Goal: Task Accomplishment & Management: Manage account settings

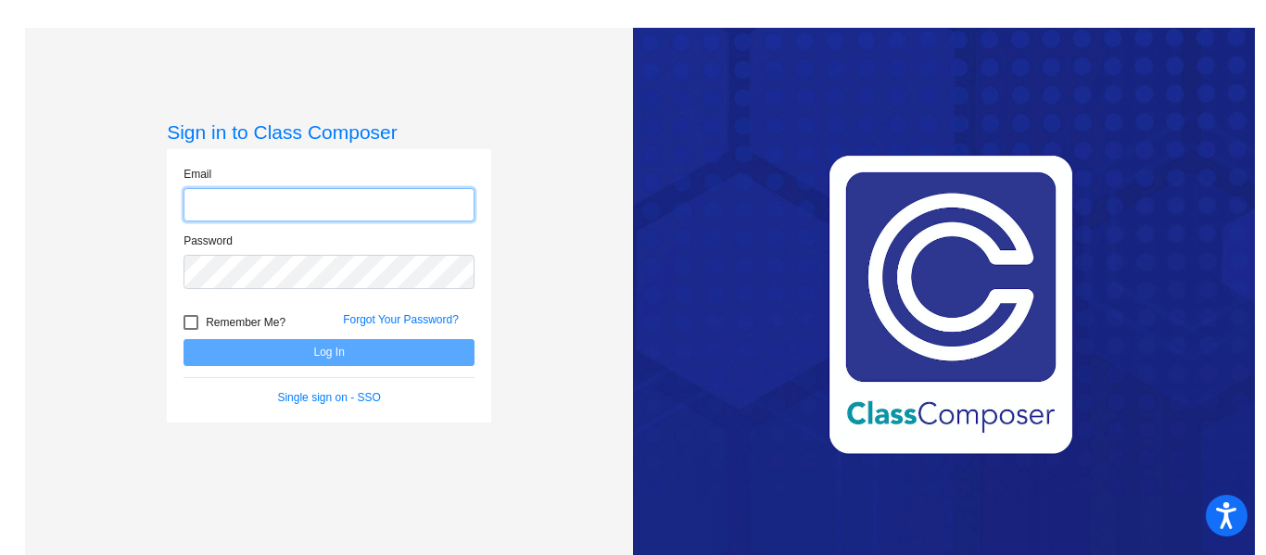
type input "[EMAIL_ADDRESS][DOMAIN_NAME]"
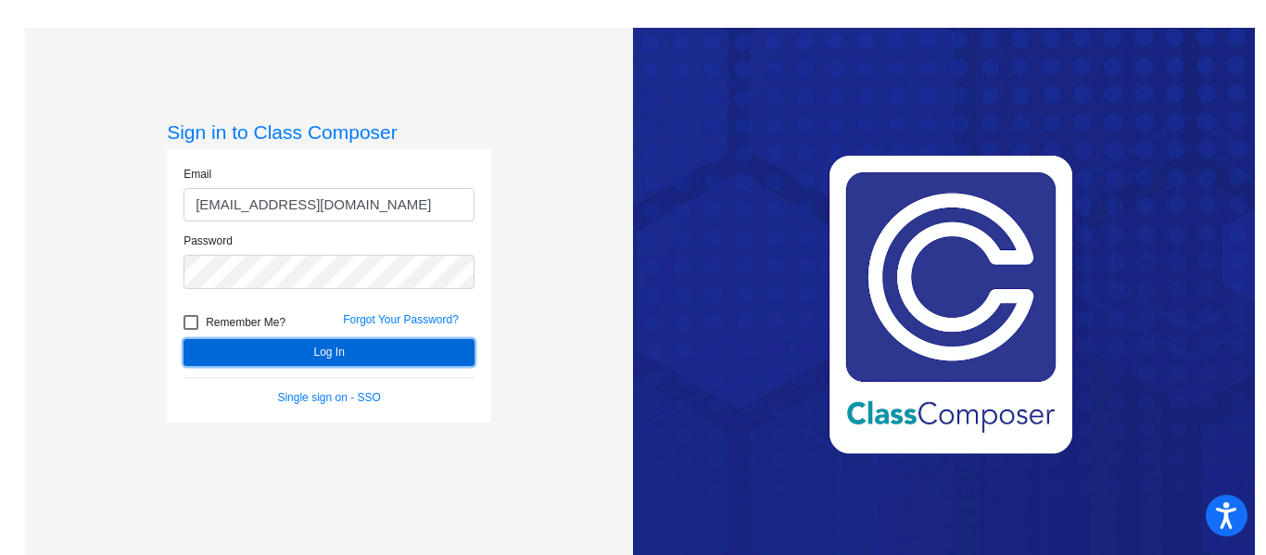
click at [220, 360] on button "Log In" at bounding box center [328, 352] width 291 height 27
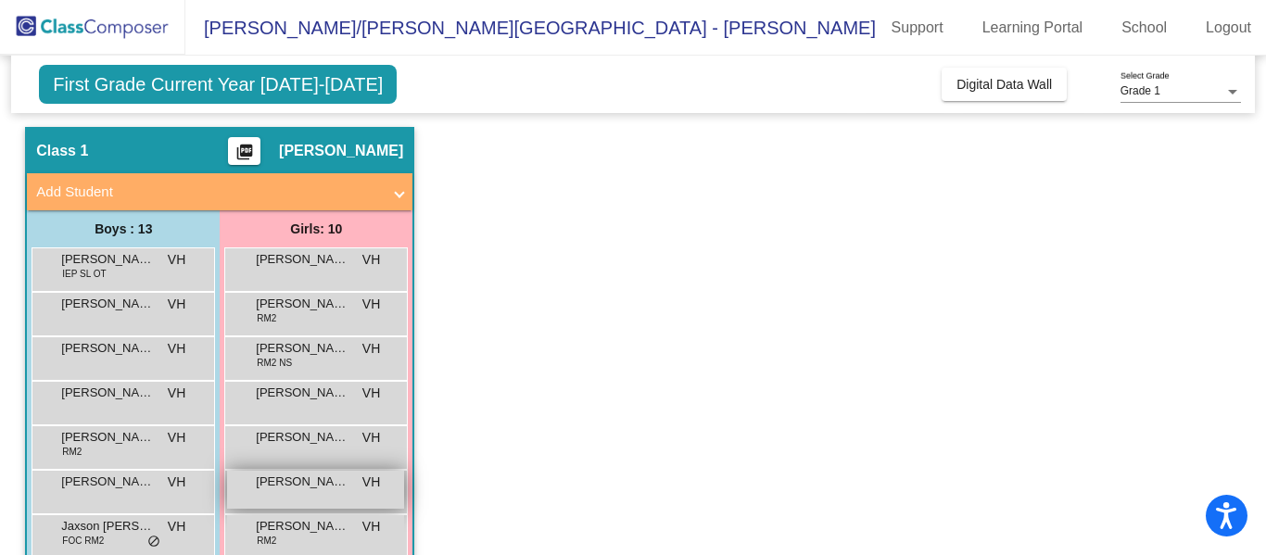
scroll to position [40, 0]
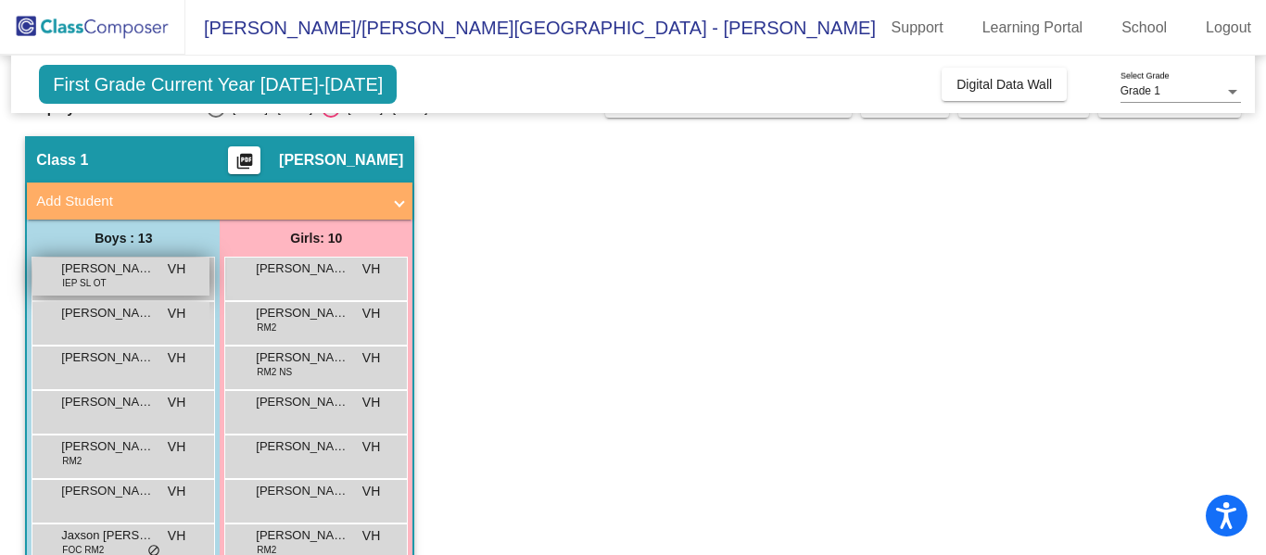
click at [148, 275] on span "[PERSON_NAME]" at bounding box center [107, 268] width 93 height 19
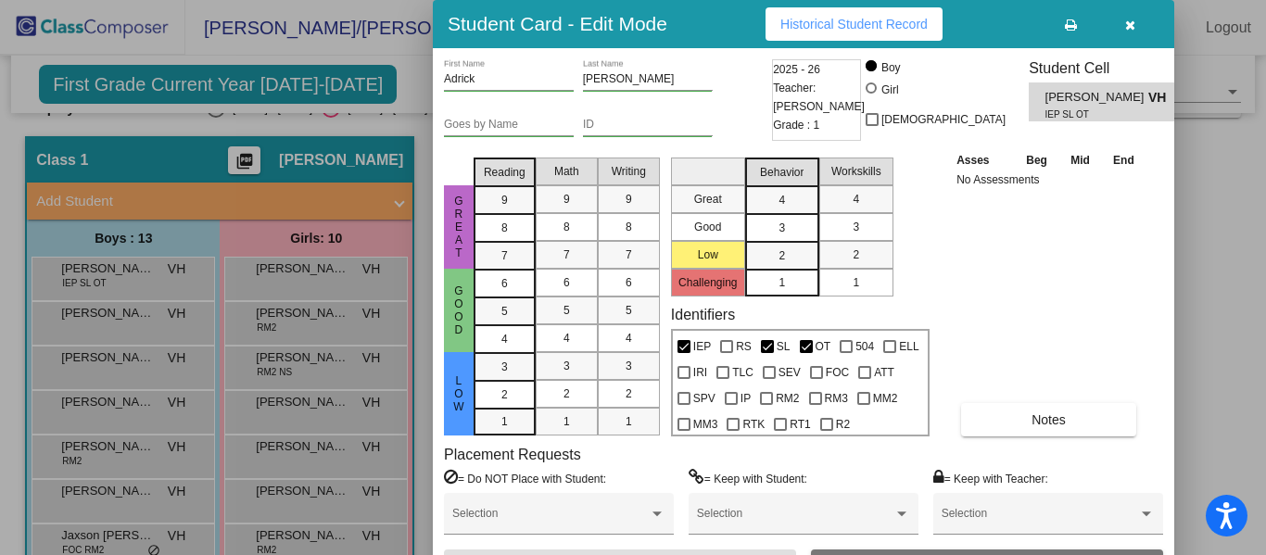
click at [1067, 266] on div "Asses Beg Mid End No Assessments Notes" at bounding box center [1049, 293] width 195 height 286
click at [1044, 421] on span "Notes" at bounding box center [1048, 419] width 34 height 15
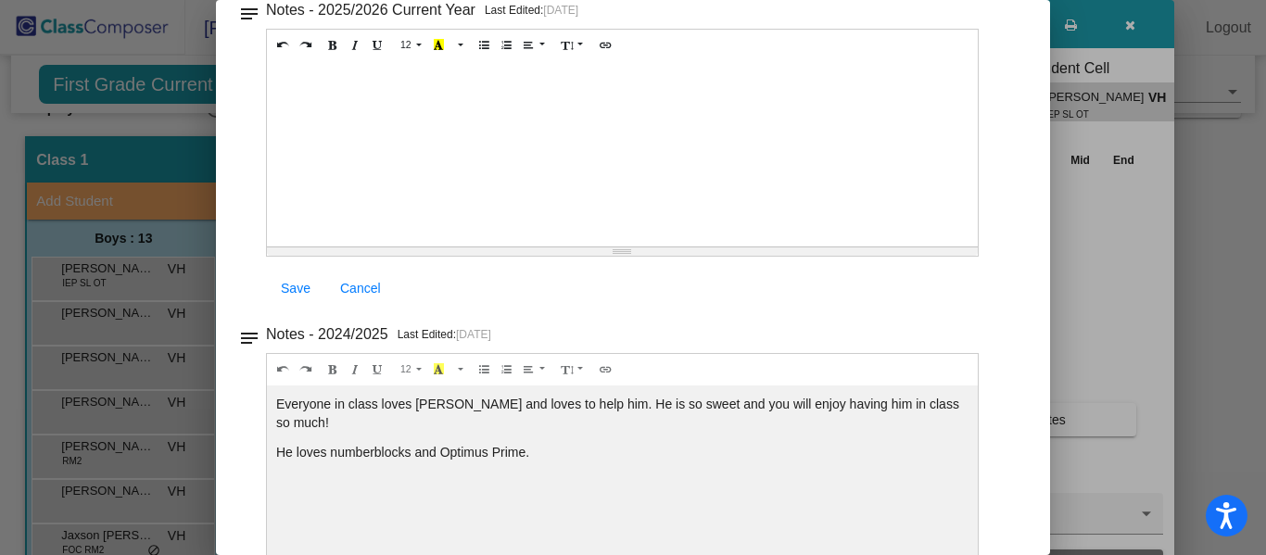
scroll to position [0, 0]
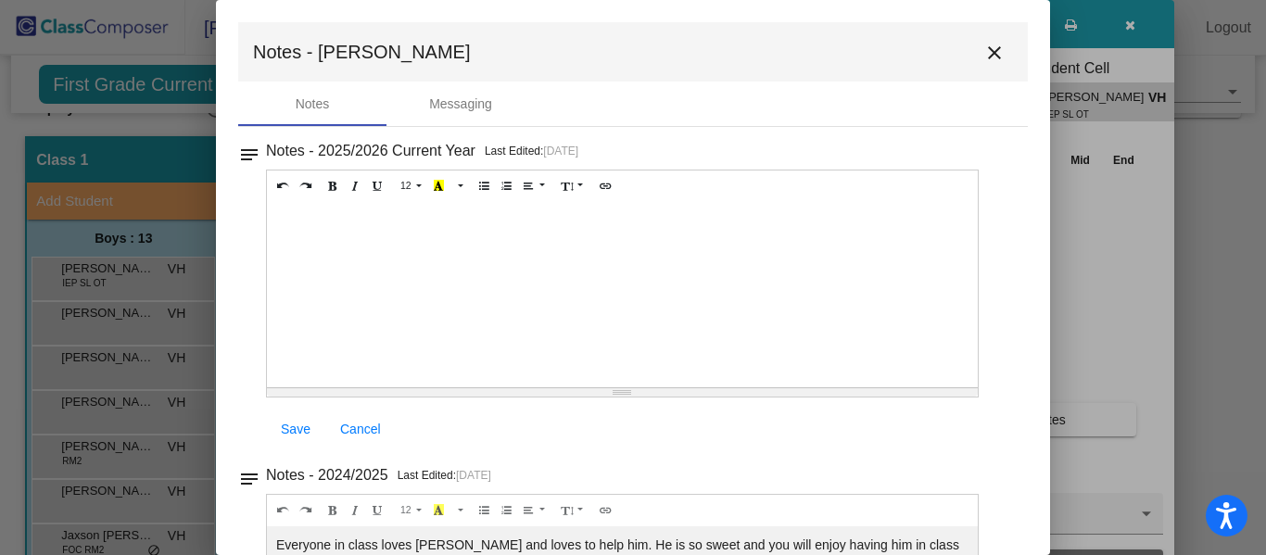
click at [987, 48] on mat-icon "close" at bounding box center [994, 53] width 22 height 22
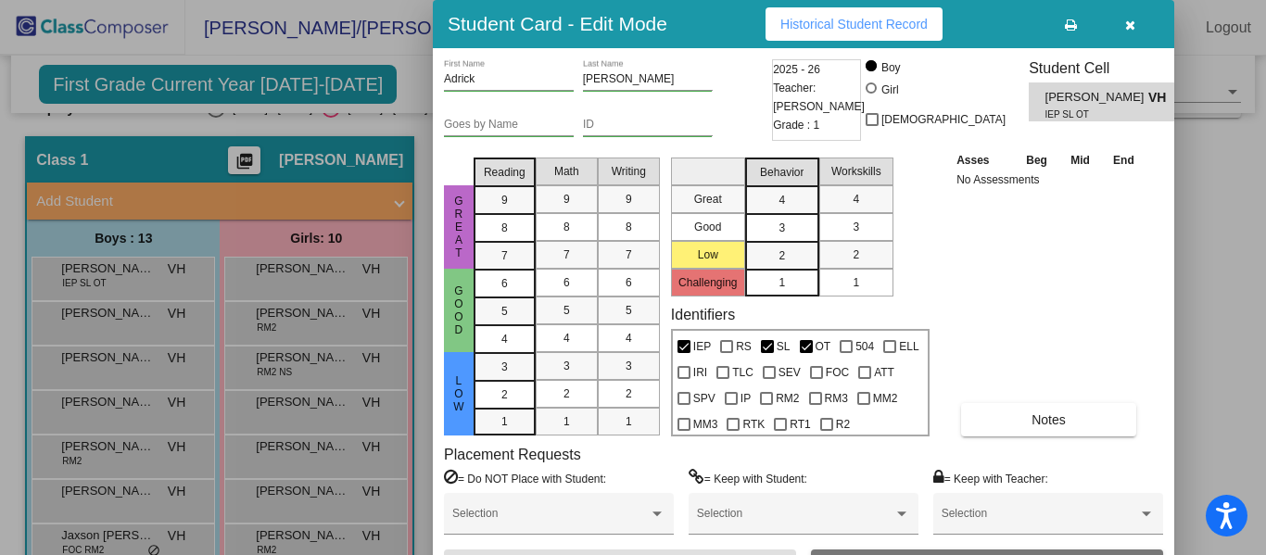
click at [1127, 27] on icon "button" at bounding box center [1130, 25] width 10 height 13
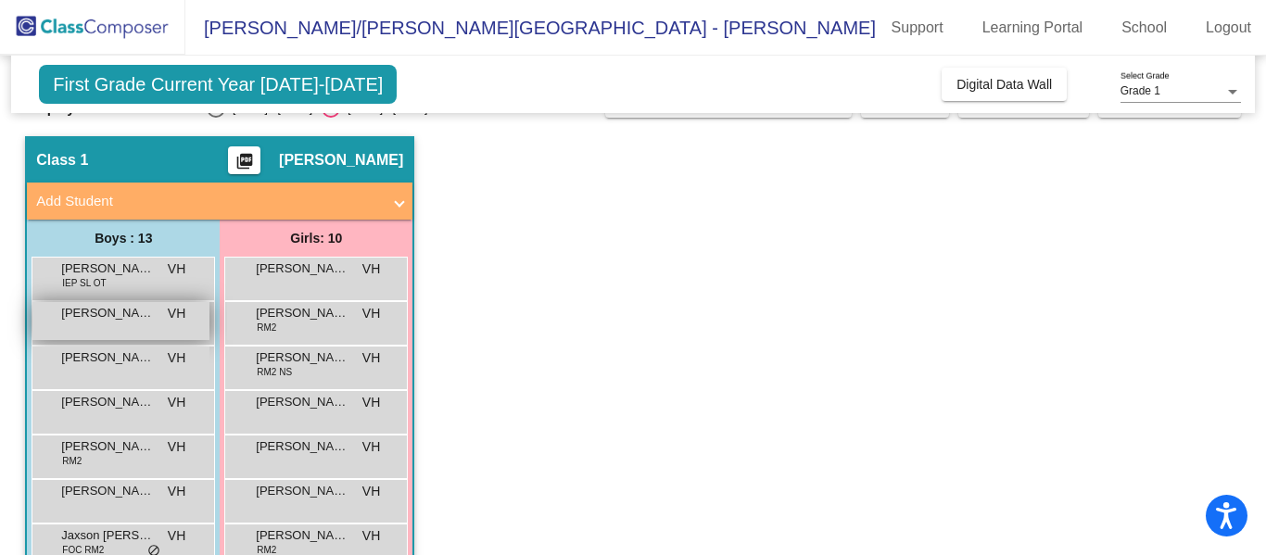
click at [101, 315] on span "[PERSON_NAME]" at bounding box center [107, 313] width 93 height 19
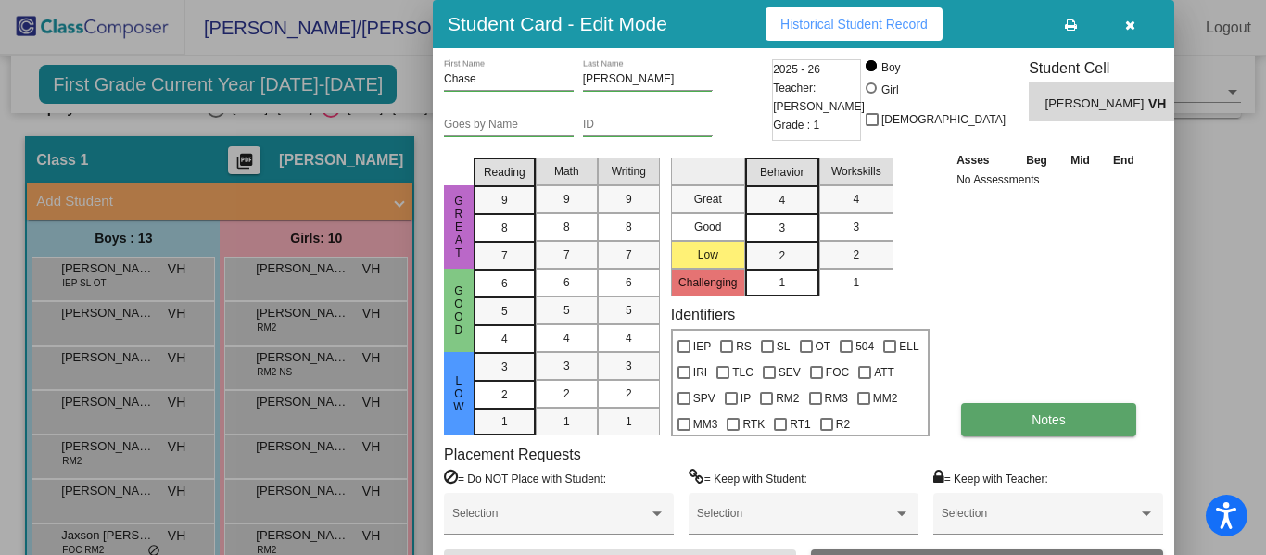
click at [1028, 419] on button "Notes" at bounding box center [1048, 419] width 175 height 33
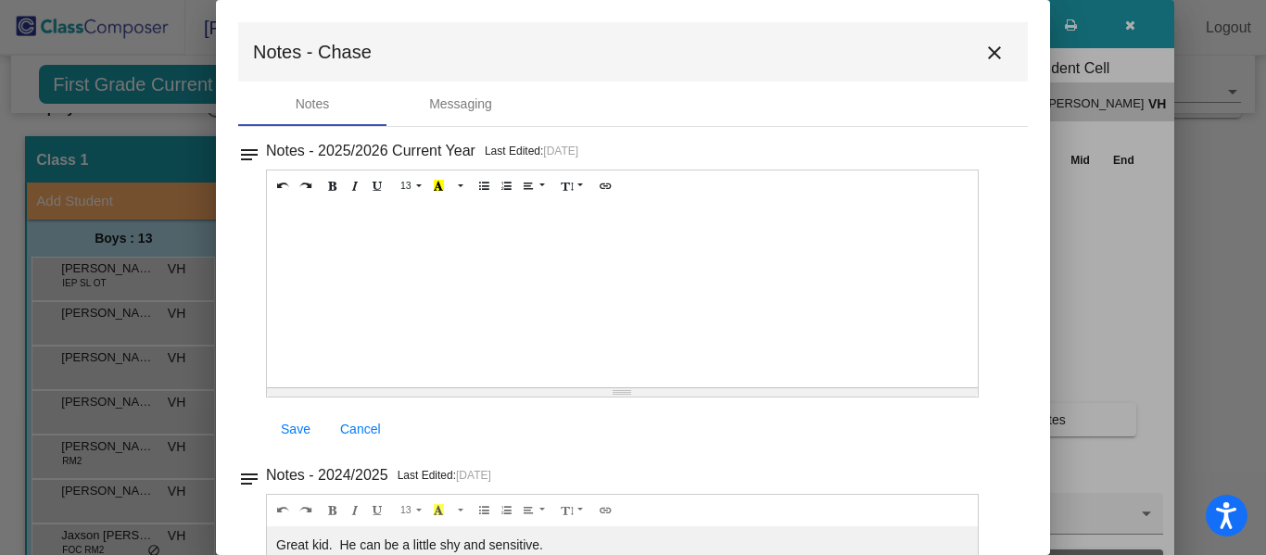
click at [985, 55] on mat-icon "close" at bounding box center [994, 53] width 22 height 22
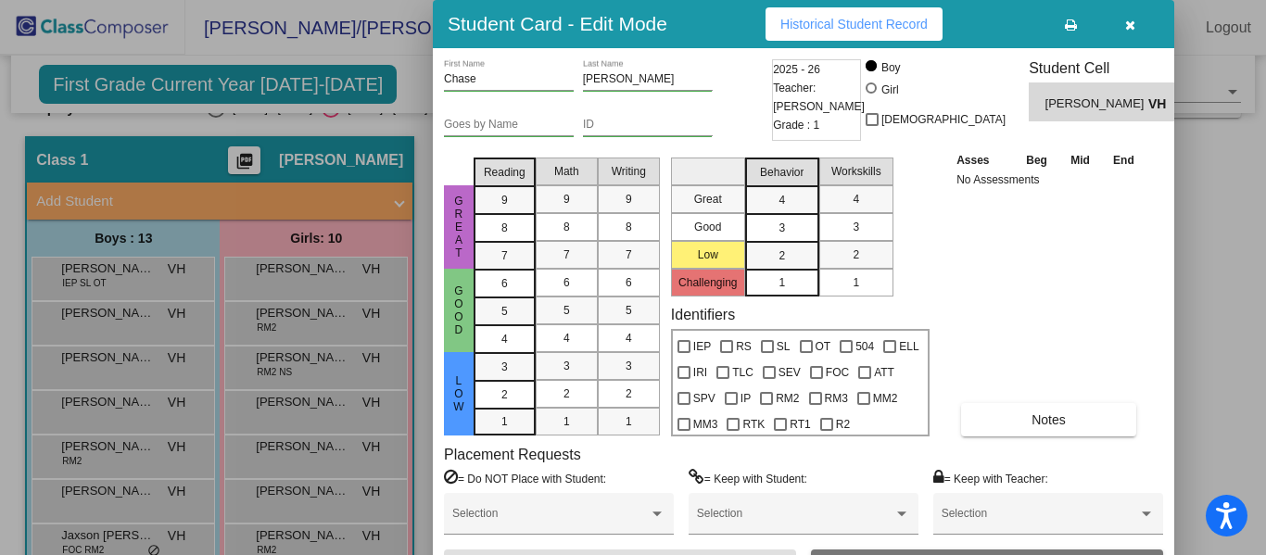
click at [1129, 23] on icon "button" at bounding box center [1130, 25] width 10 height 13
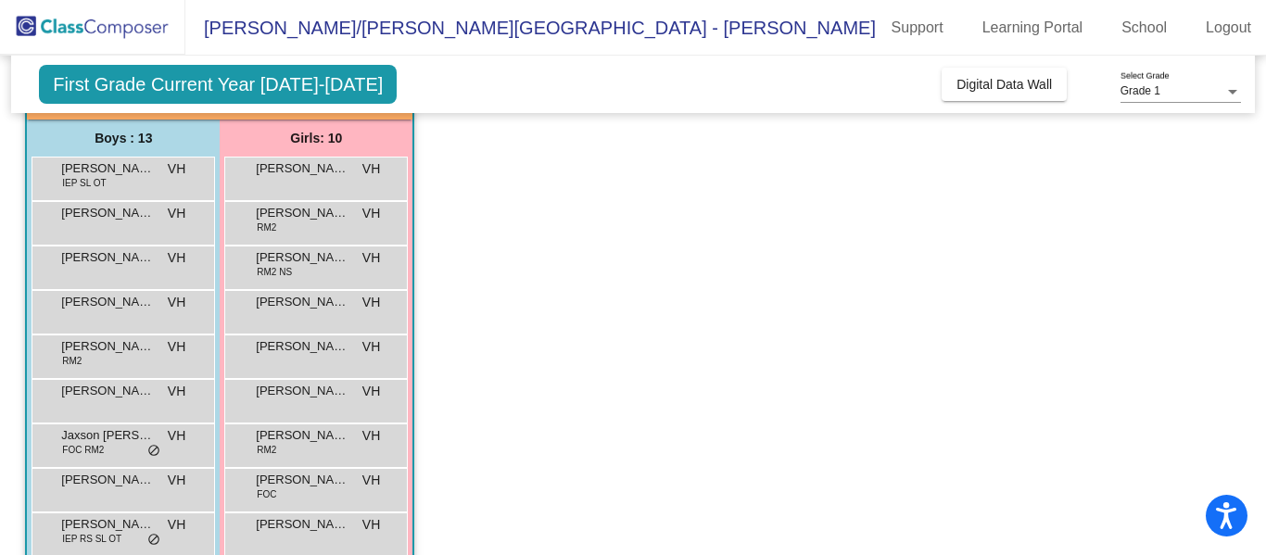
scroll to position [143, 0]
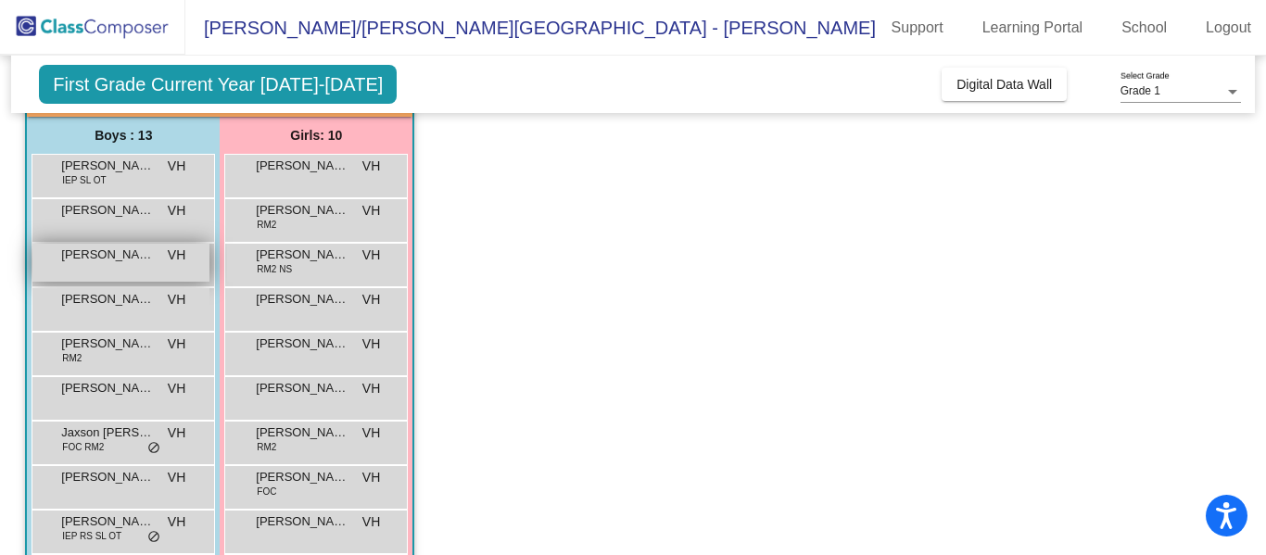
click at [107, 263] on span "[PERSON_NAME]" at bounding box center [107, 255] width 93 height 19
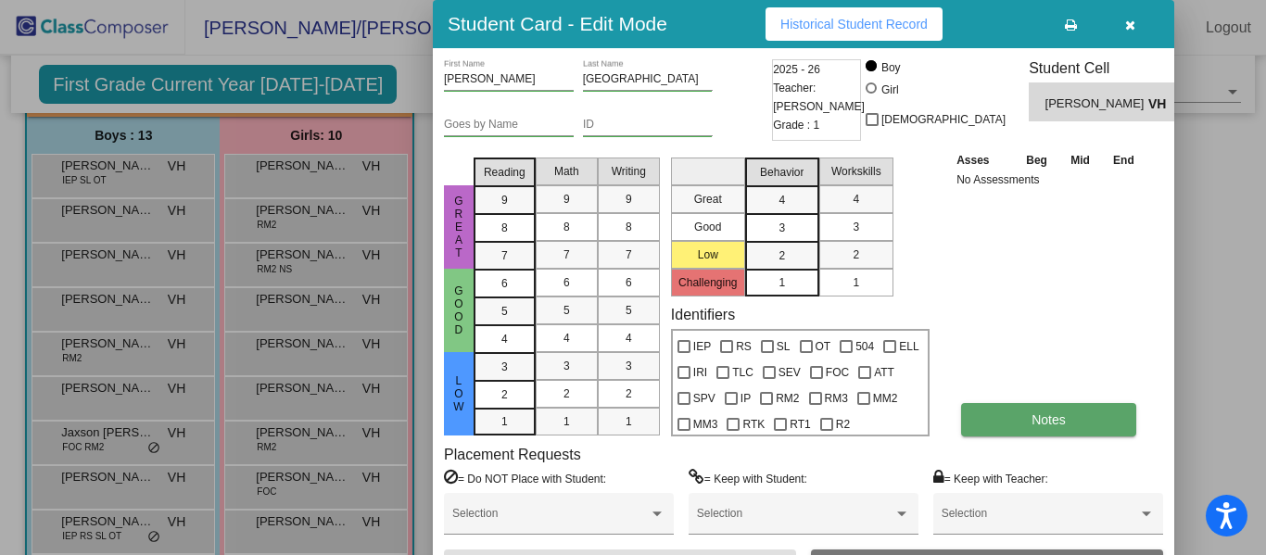
click at [1110, 422] on button "Notes" at bounding box center [1048, 419] width 175 height 33
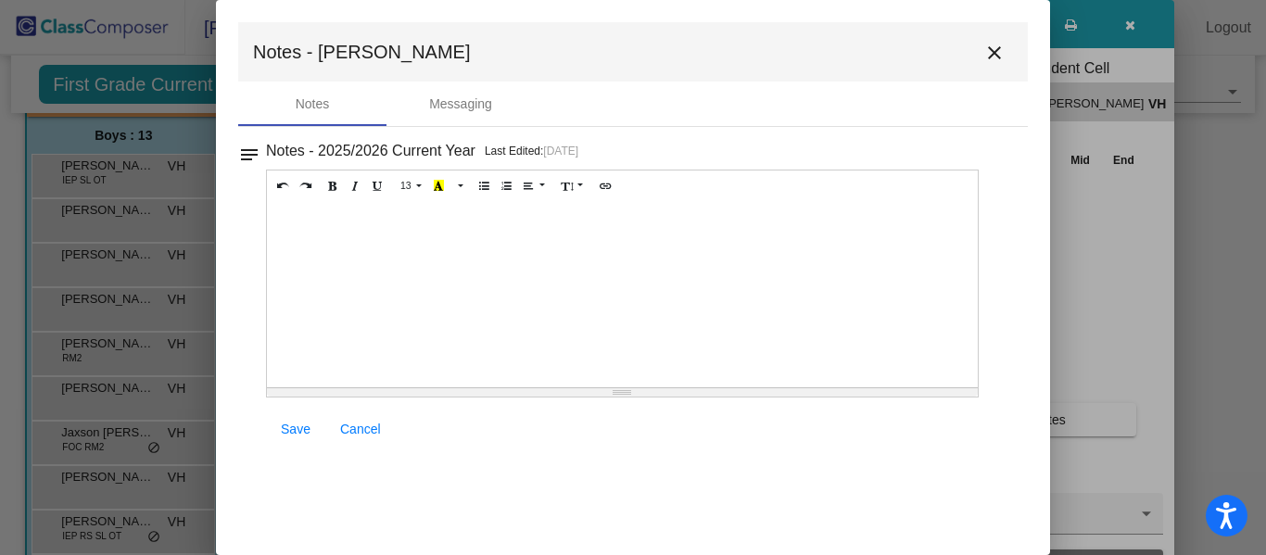
click at [996, 52] on mat-icon "close" at bounding box center [994, 53] width 22 height 22
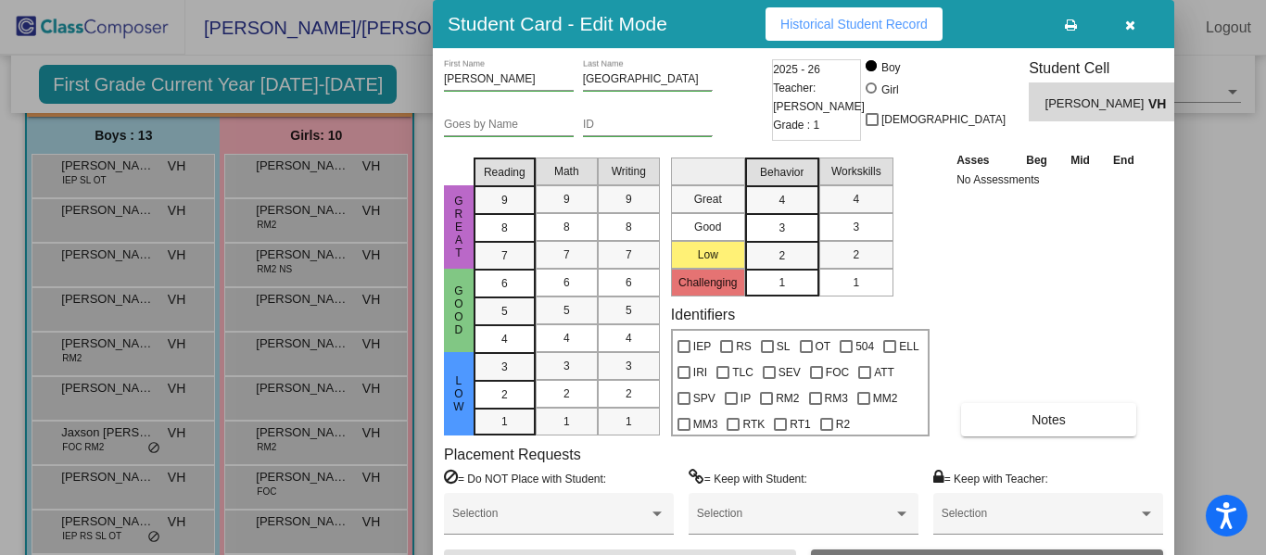
click at [1125, 22] on icon "button" at bounding box center [1130, 25] width 10 height 13
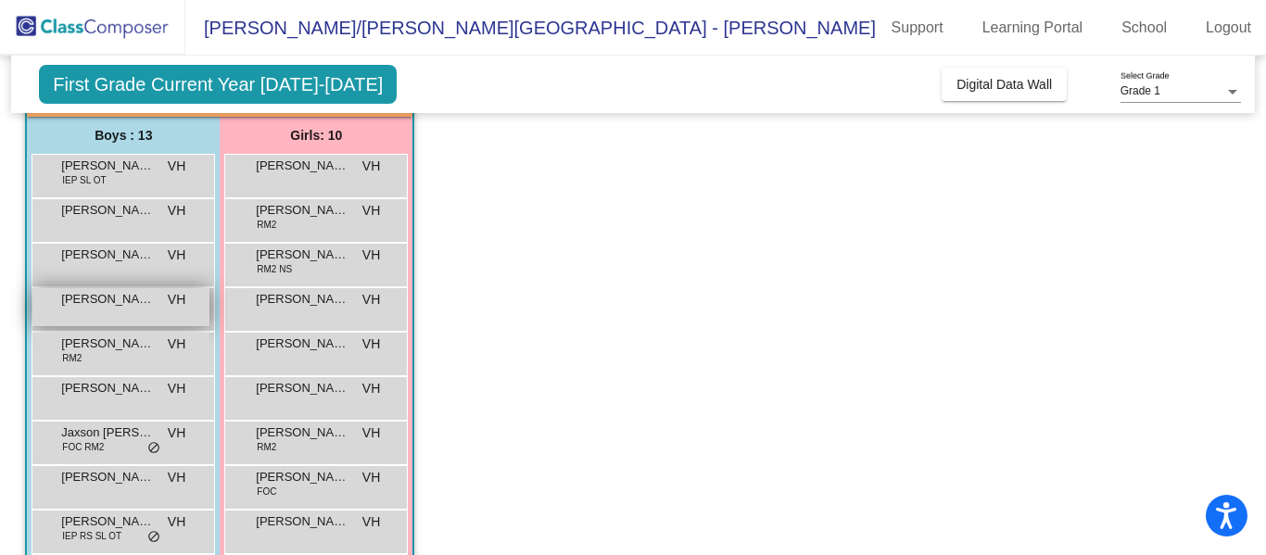
click at [107, 316] on div "[PERSON_NAME] VH lock do_not_disturb_alt" at bounding box center [120, 307] width 177 height 38
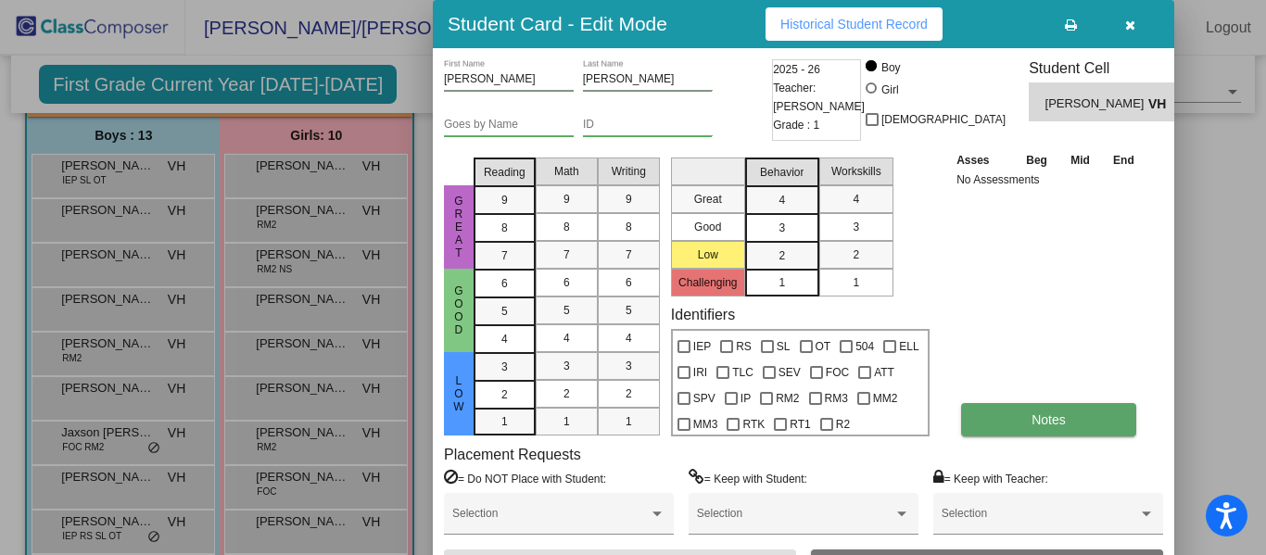
click at [1014, 418] on button "Notes" at bounding box center [1048, 419] width 175 height 33
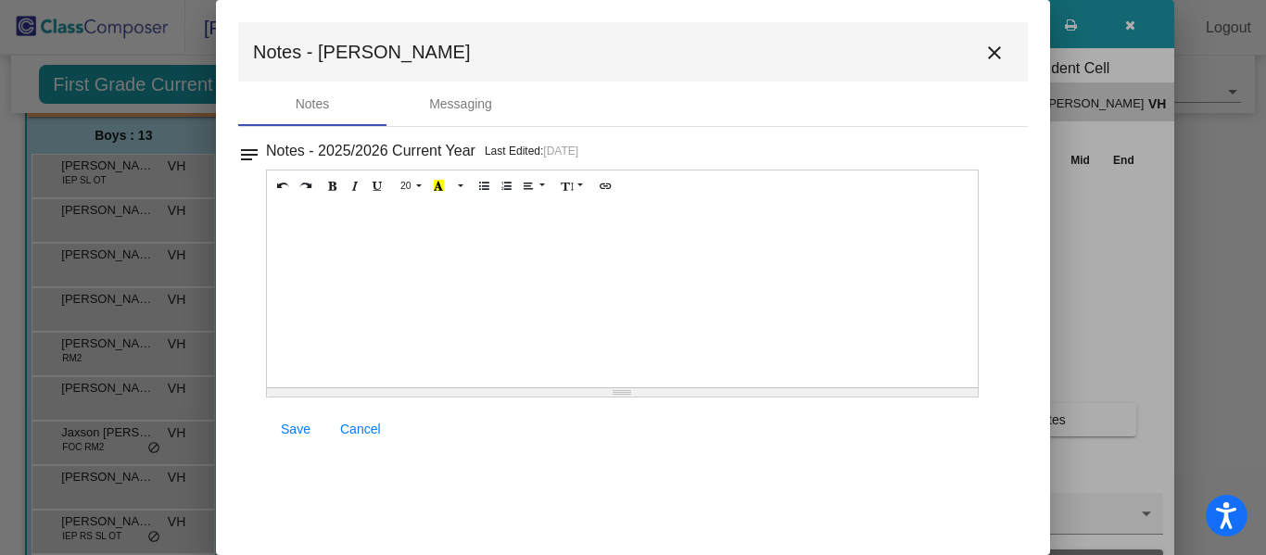
click at [996, 57] on mat-icon "close" at bounding box center [994, 53] width 22 height 22
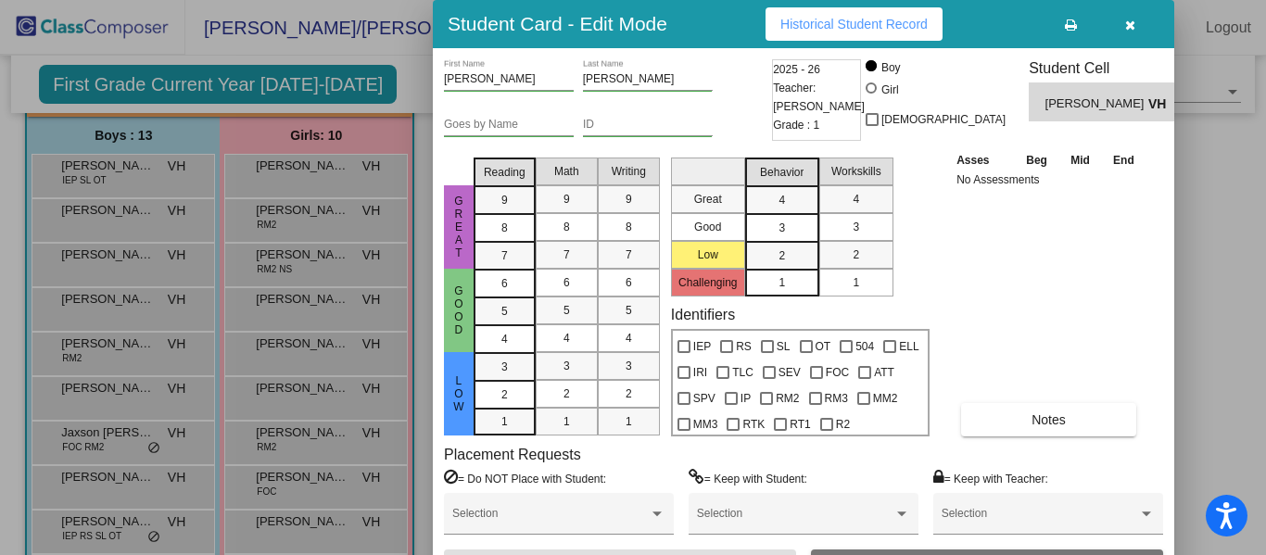
click at [1129, 24] on icon "button" at bounding box center [1130, 25] width 10 height 13
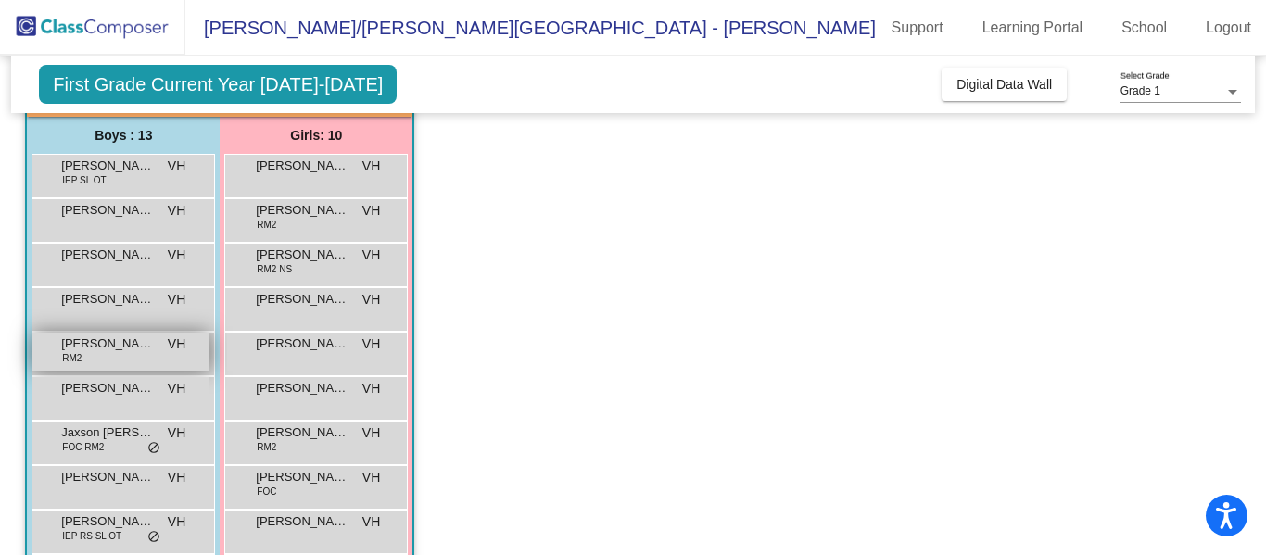
click at [98, 351] on span "[PERSON_NAME] [PERSON_NAME]" at bounding box center [107, 343] width 93 height 19
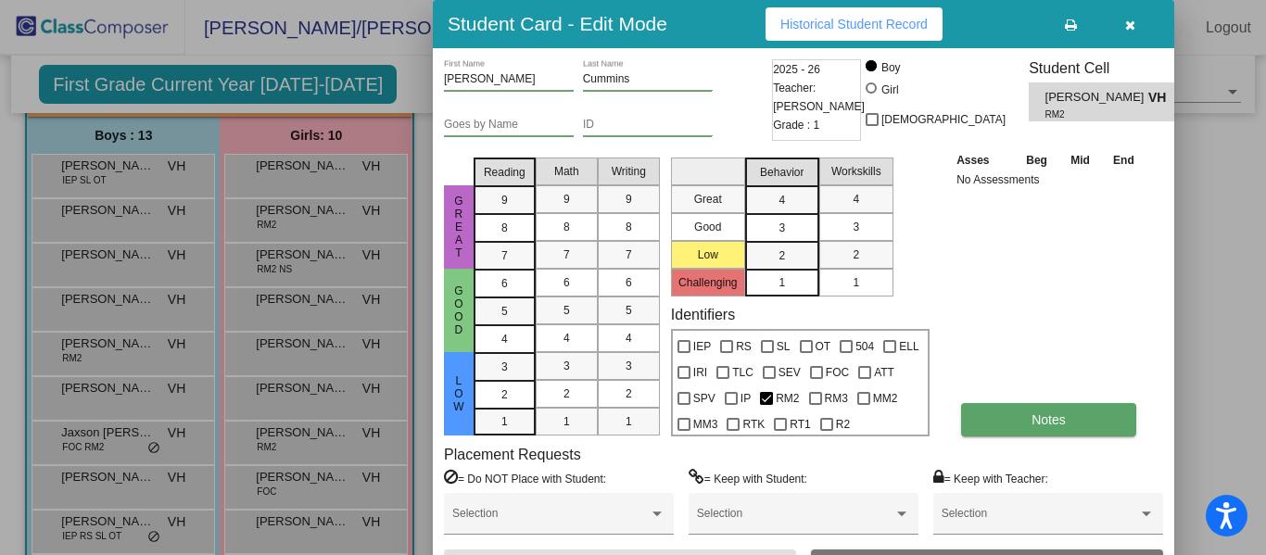
click at [989, 421] on button "Notes" at bounding box center [1048, 419] width 175 height 33
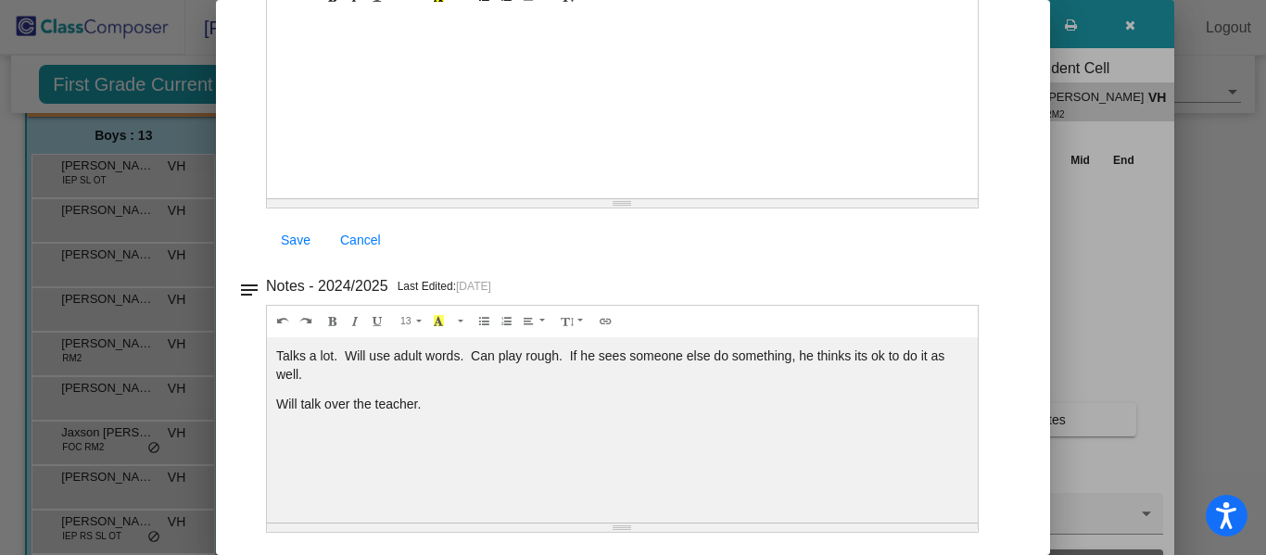
scroll to position [0, 0]
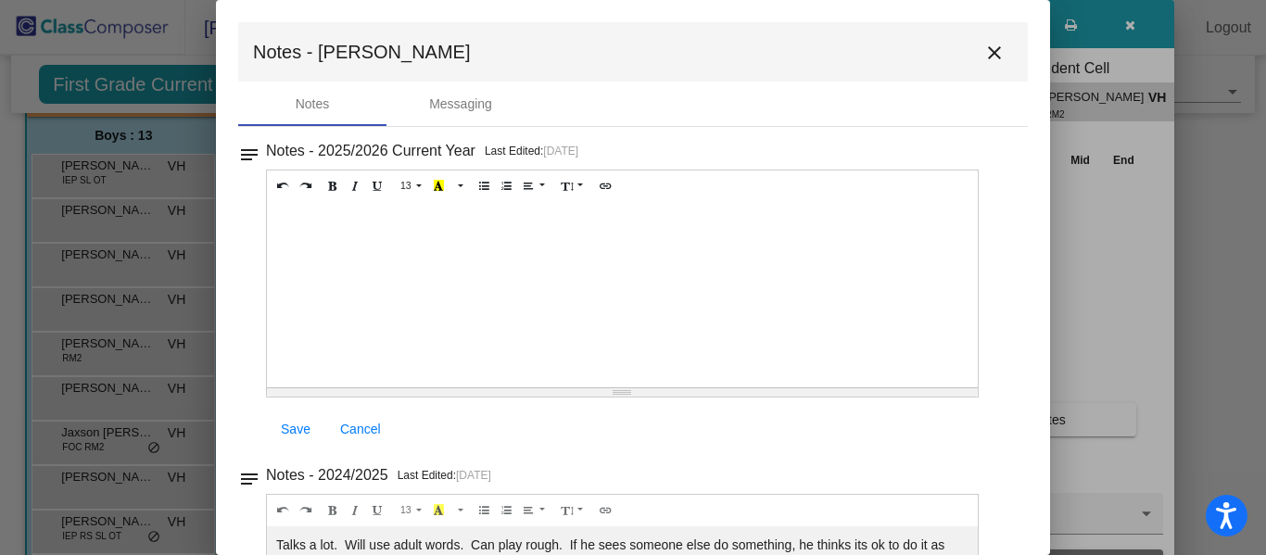
click at [983, 60] on mat-icon "close" at bounding box center [994, 53] width 22 height 22
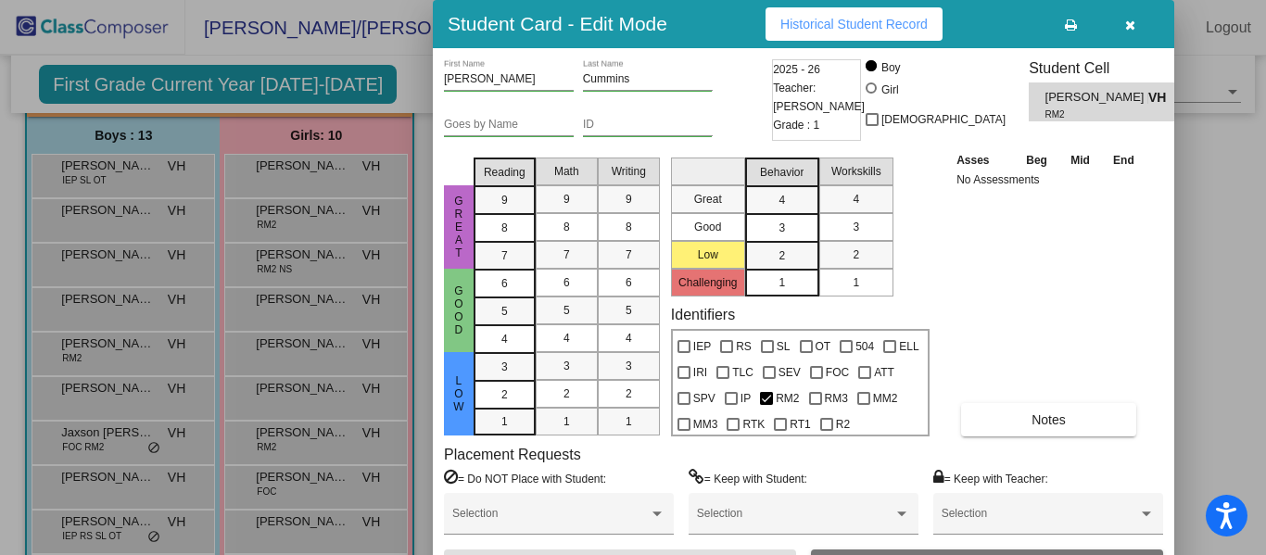
click at [1135, 24] on button "button" at bounding box center [1129, 23] width 59 height 33
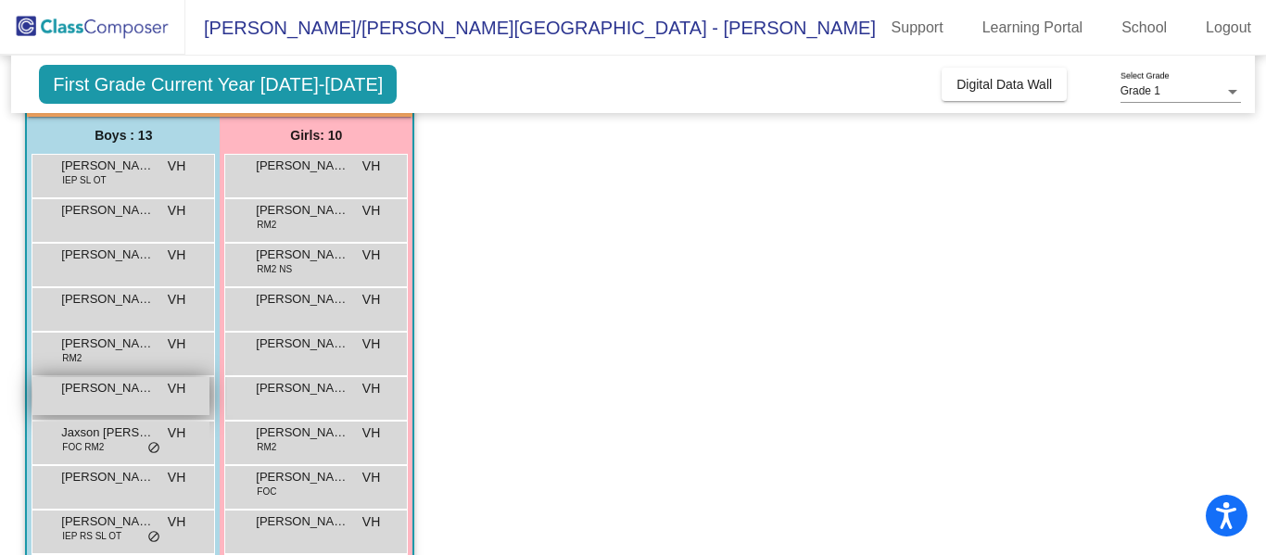
click at [95, 397] on span "[PERSON_NAME]" at bounding box center [107, 388] width 93 height 19
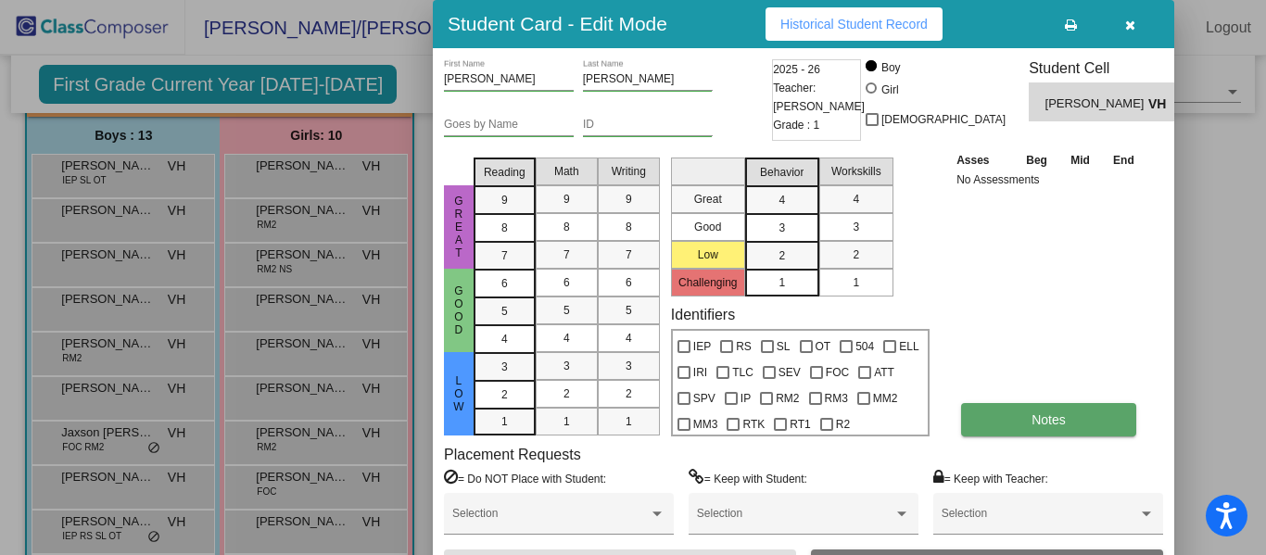
click at [1065, 421] on span "Notes" at bounding box center [1048, 419] width 34 height 15
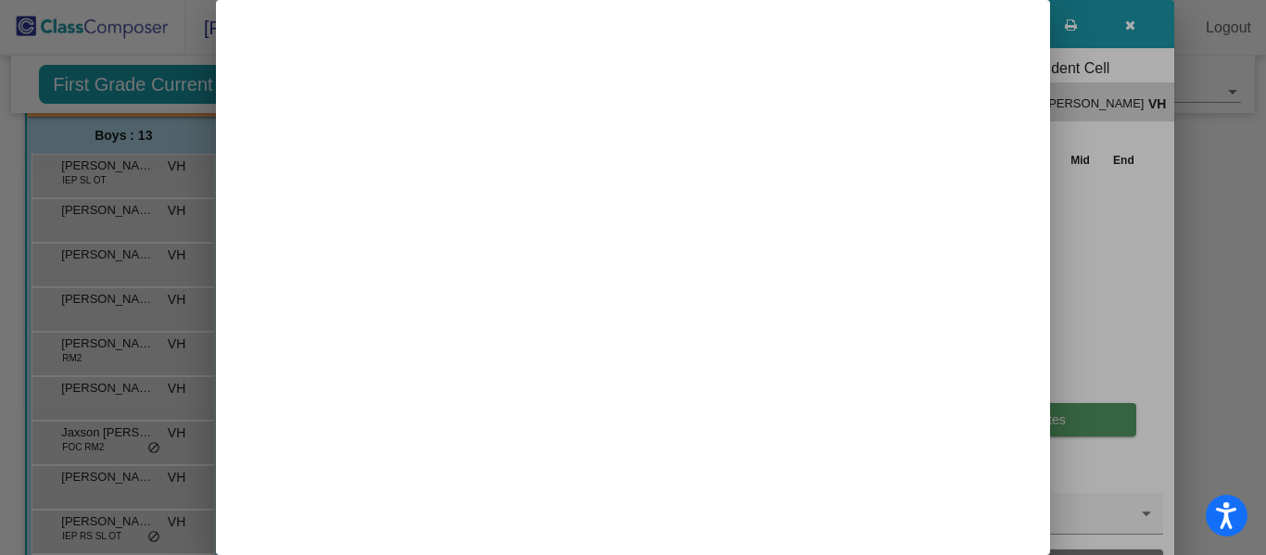
click at [1065, 421] on div at bounding box center [633, 277] width 1266 height 555
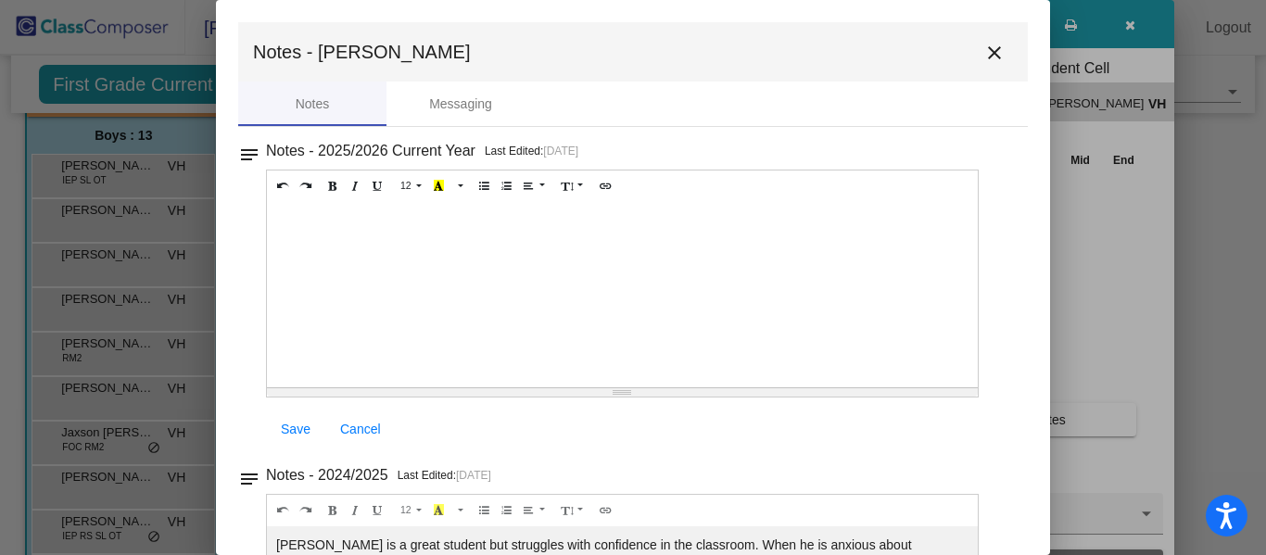
click at [983, 57] on mat-icon "close" at bounding box center [994, 53] width 22 height 22
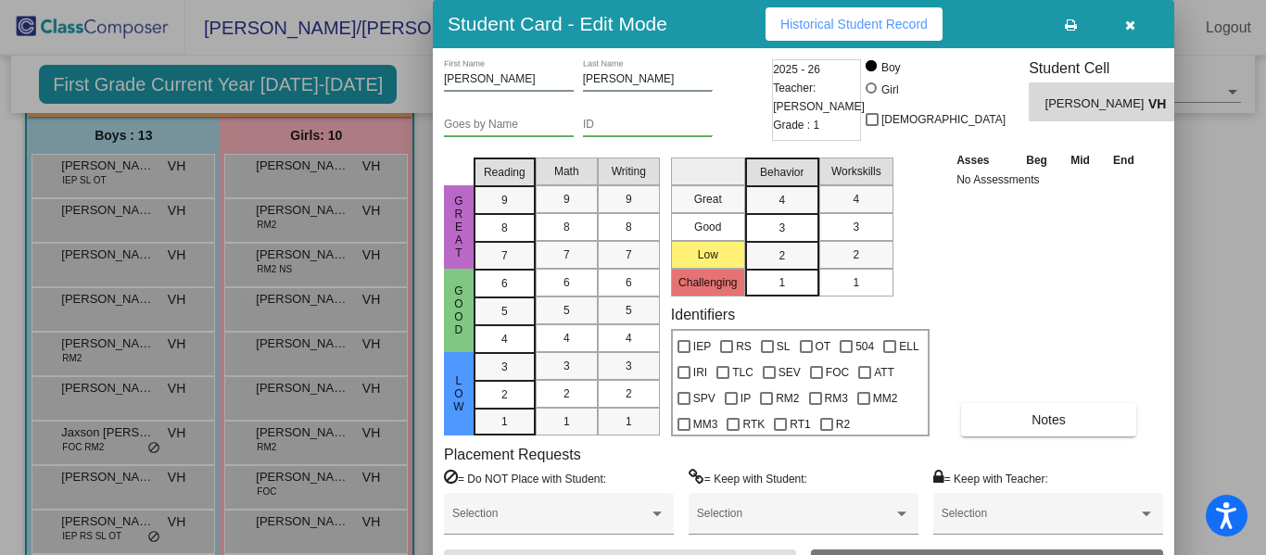
click at [1127, 24] on icon "button" at bounding box center [1130, 25] width 10 height 13
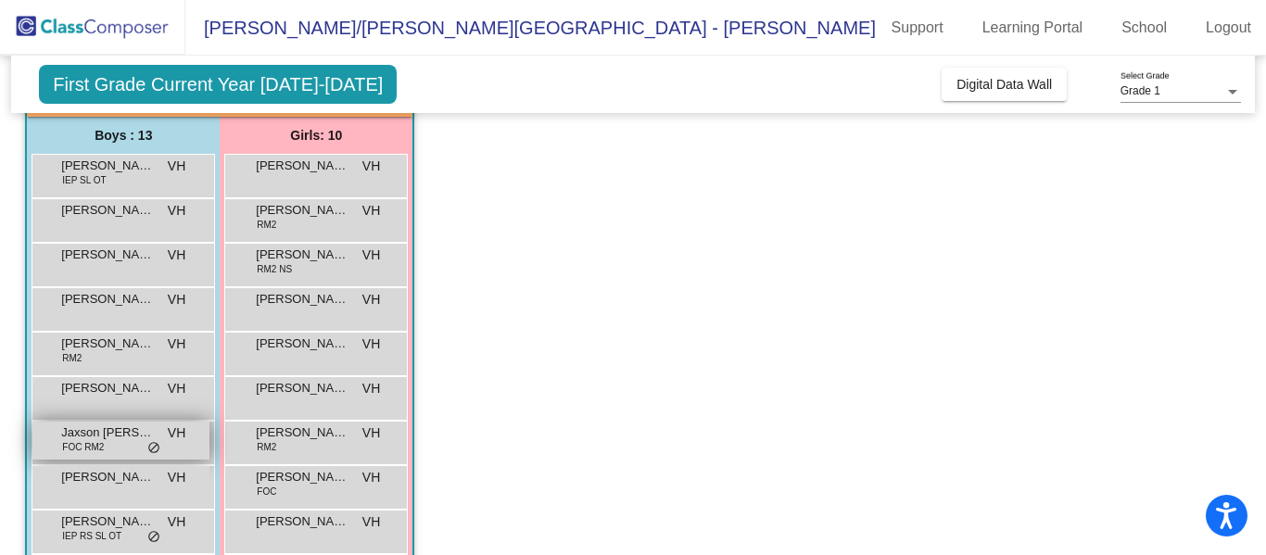
click at [95, 438] on span "Jaxson [PERSON_NAME]" at bounding box center [107, 432] width 93 height 19
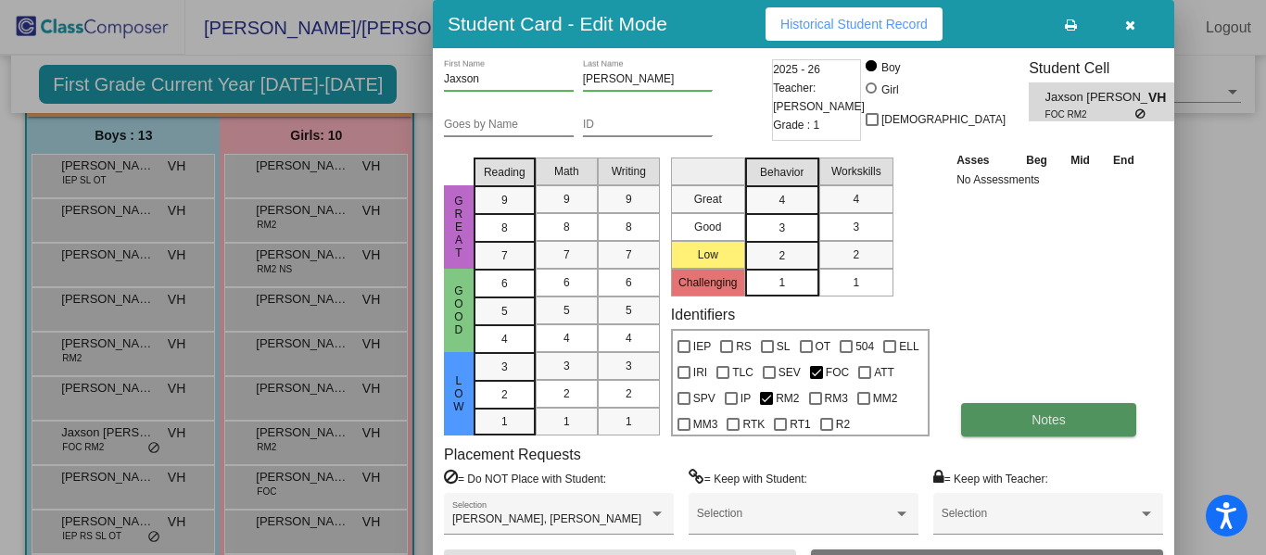
click at [995, 420] on button "Notes" at bounding box center [1048, 419] width 175 height 33
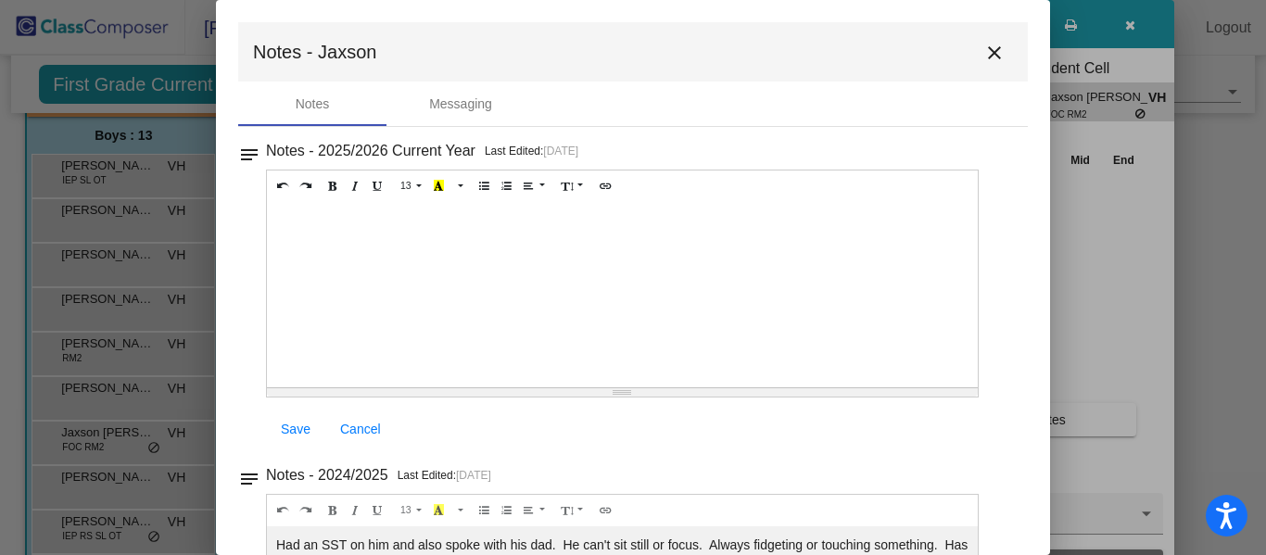
click at [989, 50] on mat-icon "close" at bounding box center [994, 53] width 22 height 22
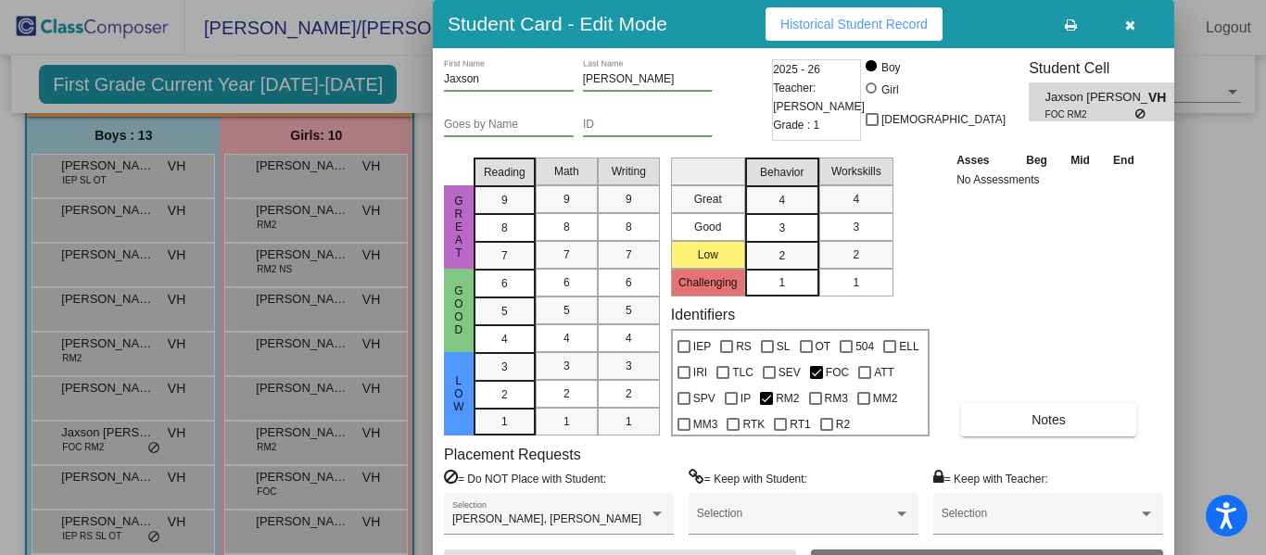
click at [1127, 22] on icon "button" at bounding box center [1130, 25] width 10 height 13
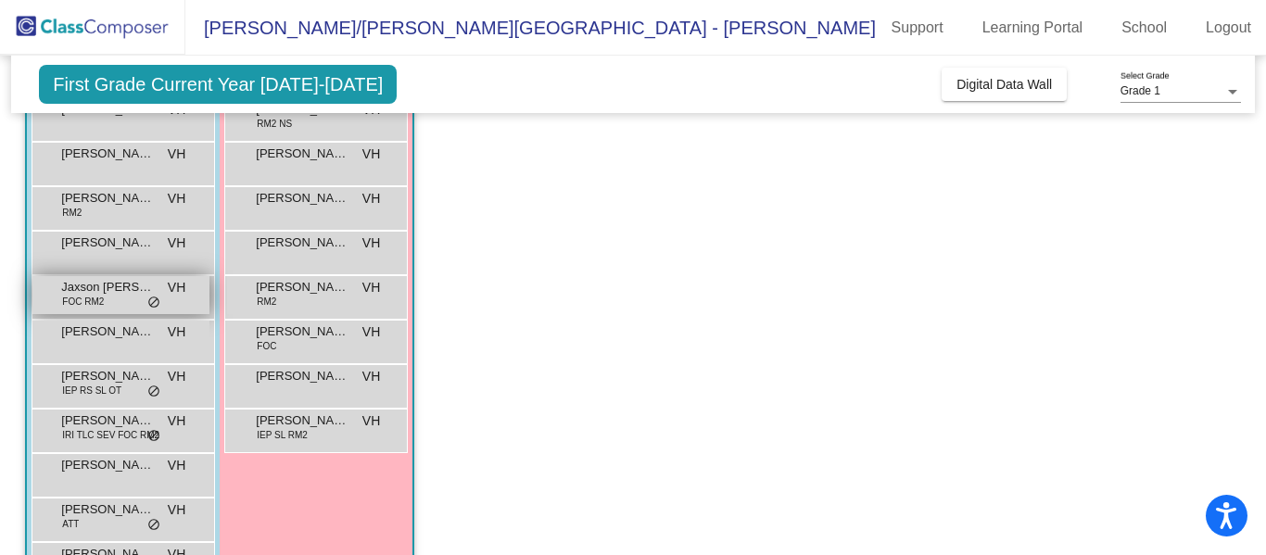
scroll to position [296, 0]
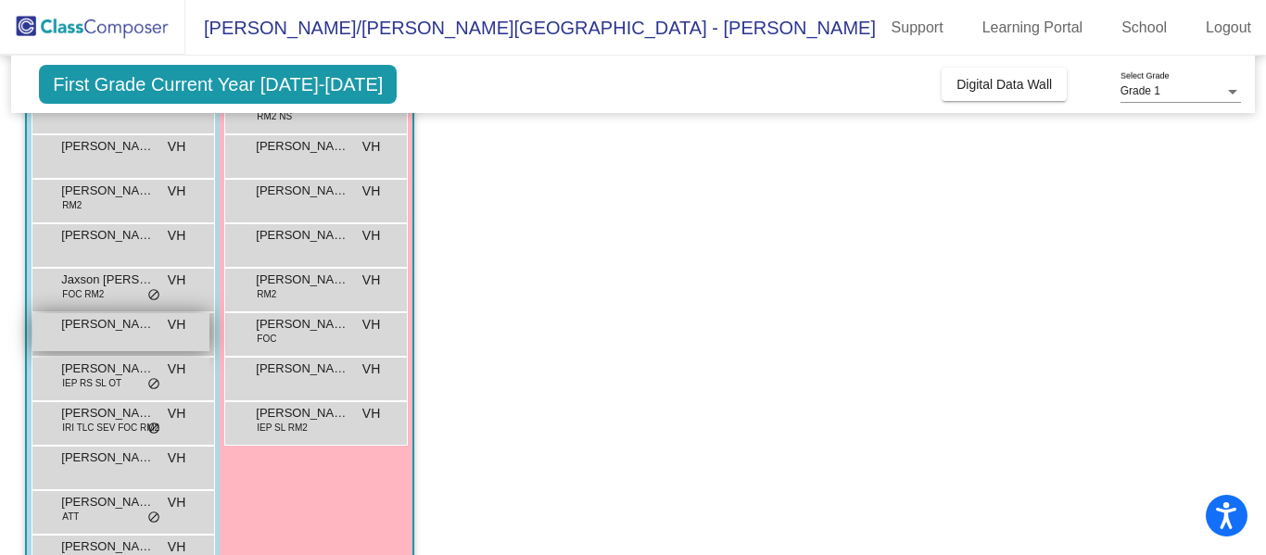
click at [125, 333] on span "[PERSON_NAME]" at bounding box center [107, 324] width 93 height 19
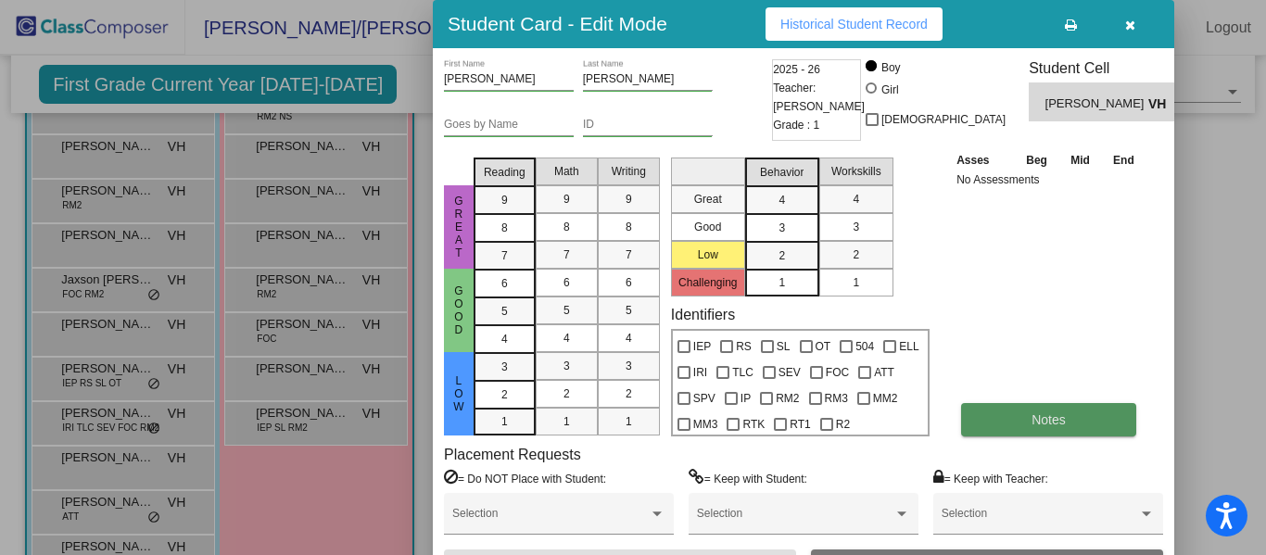
click at [1027, 421] on button "Notes" at bounding box center [1048, 419] width 175 height 33
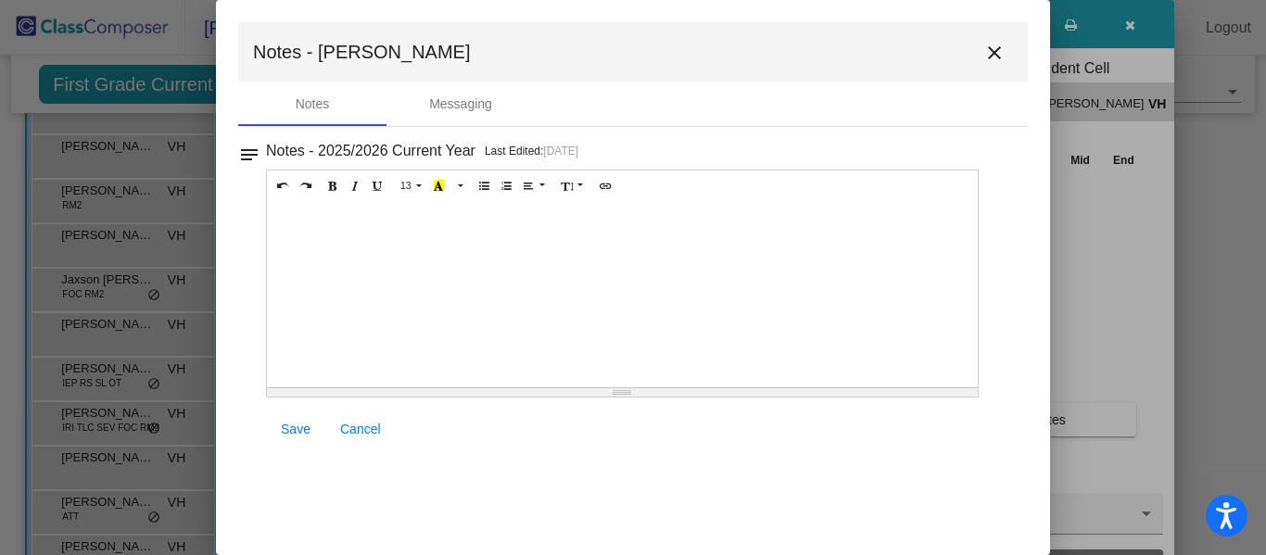
click at [990, 50] on mat-icon "close" at bounding box center [994, 53] width 22 height 22
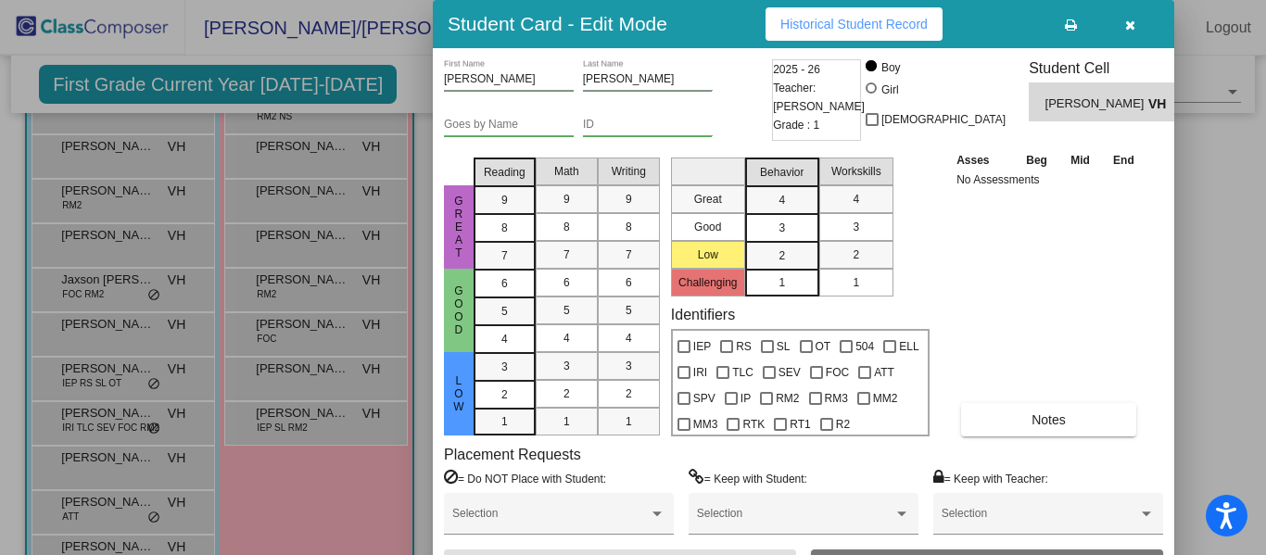
click at [1127, 20] on icon "button" at bounding box center [1130, 25] width 10 height 13
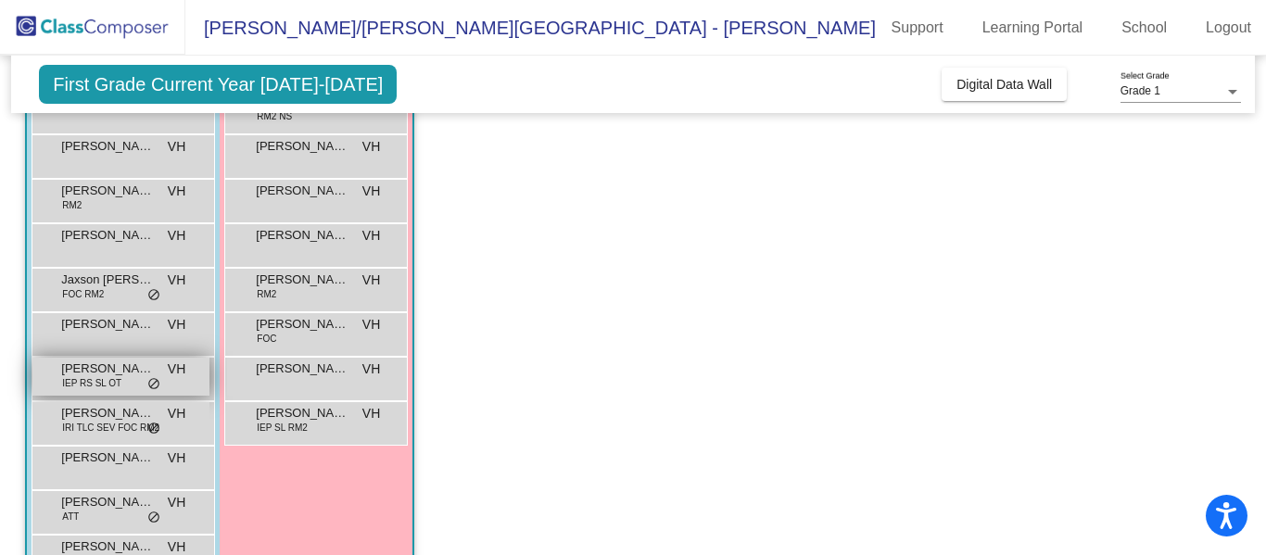
click at [89, 378] on span "IEP RS SL OT" at bounding box center [91, 383] width 59 height 14
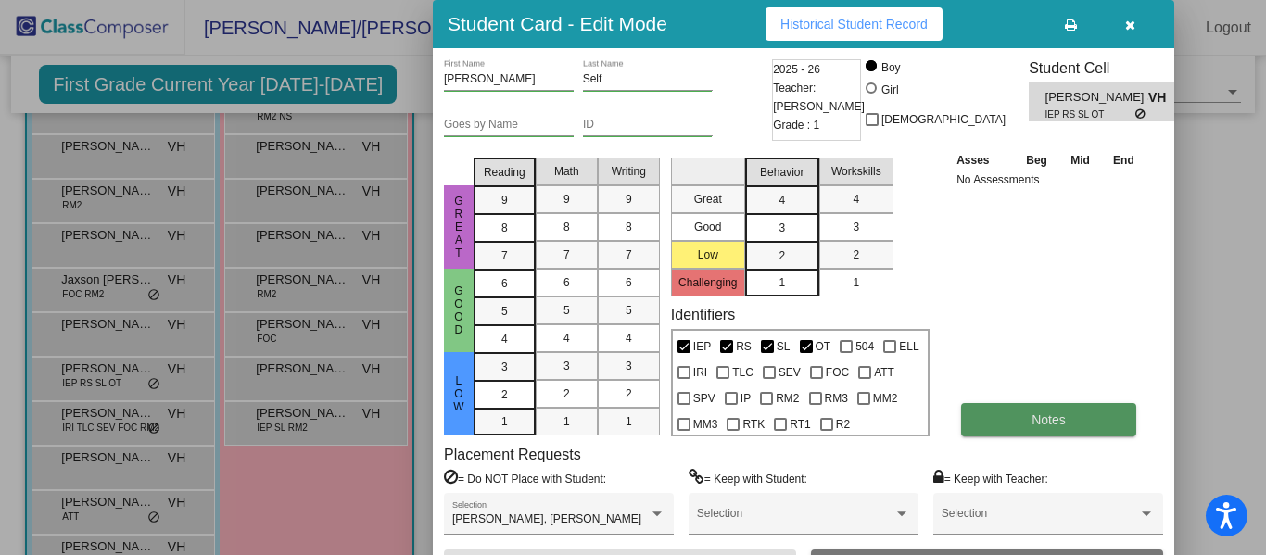
click at [986, 424] on button "Notes" at bounding box center [1048, 419] width 175 height 33
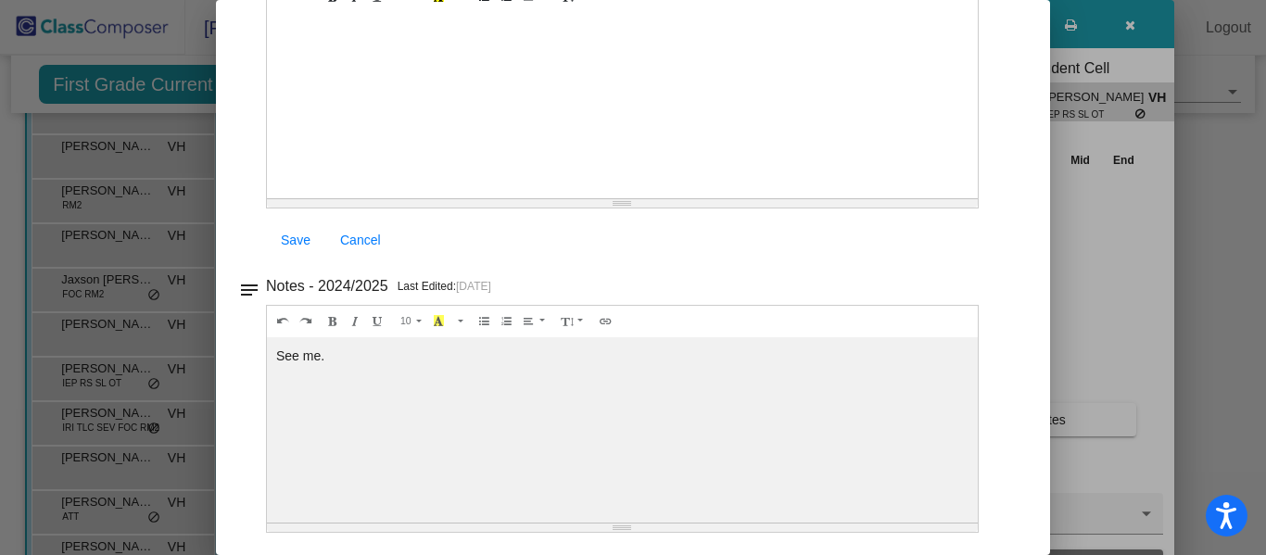
scroll to position [0, 0]
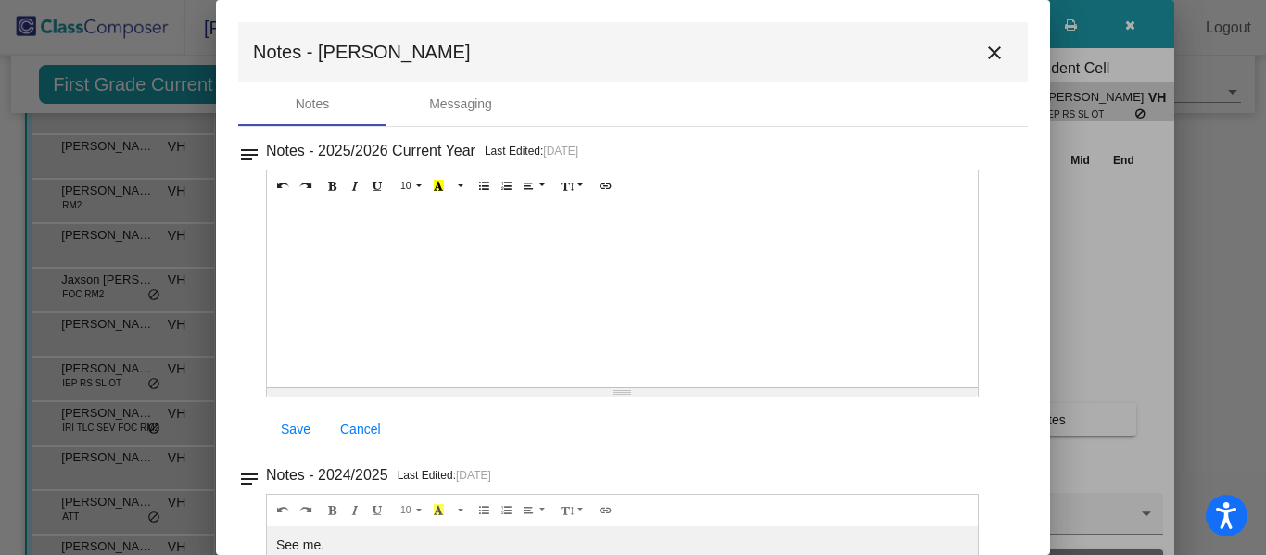
click at [985, 51] on mat-icon "close" at bounding box center [994, 53] width 22 height 22
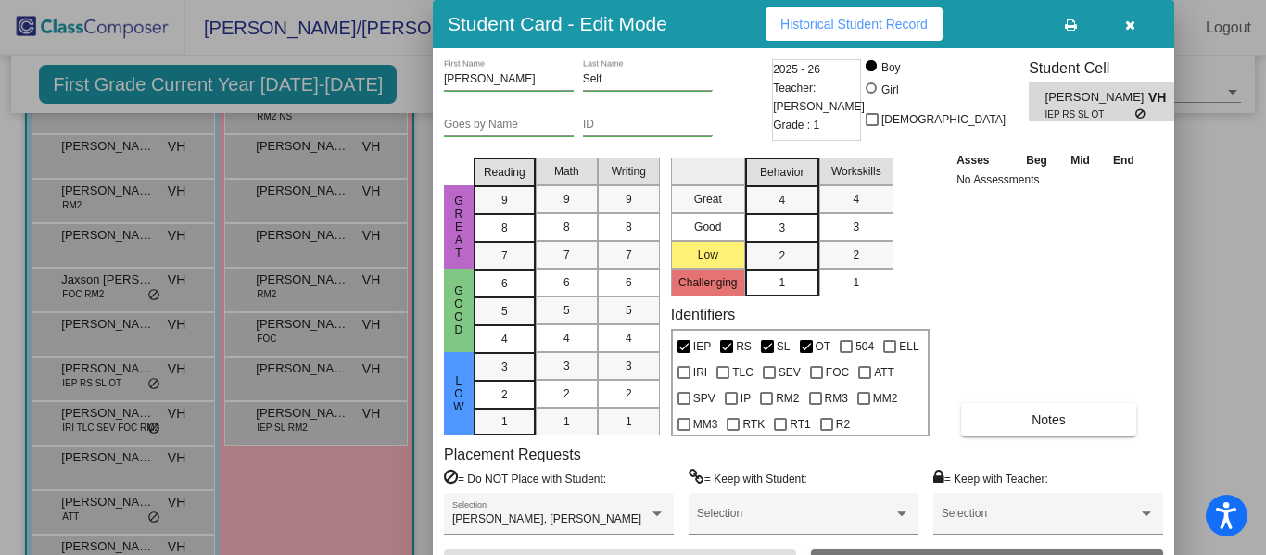
click at [1127, 23] on icon "button" at bounding box center [1130, 25] width 10 height 13
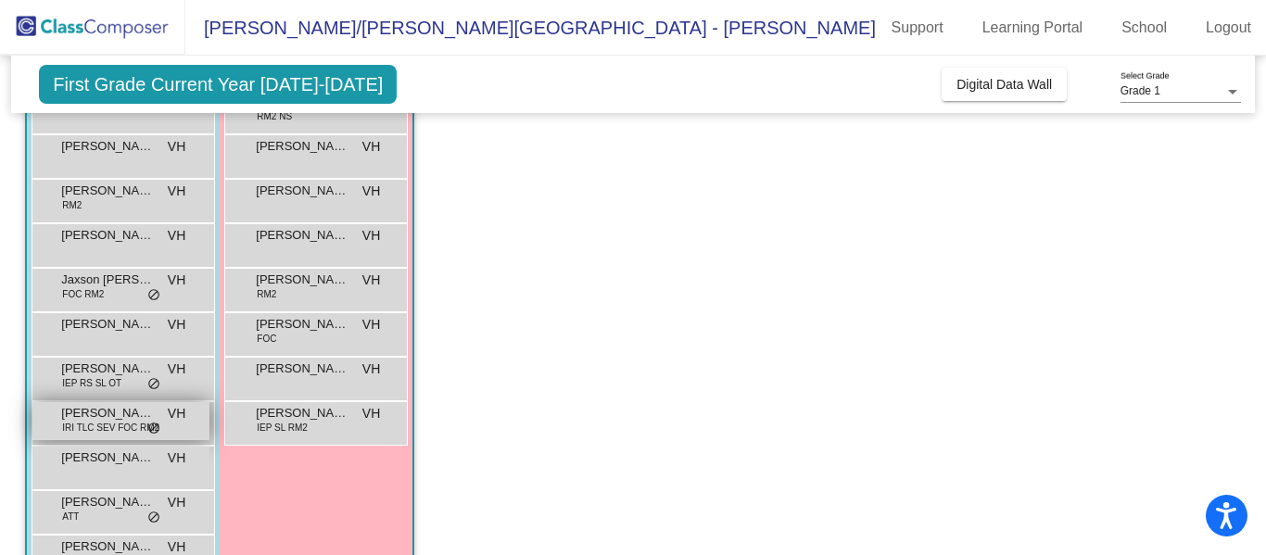
click at [75, 422] on span "IRI TLC SEV FOC RM2" at bounding box center [110, 428] width 97 height 14
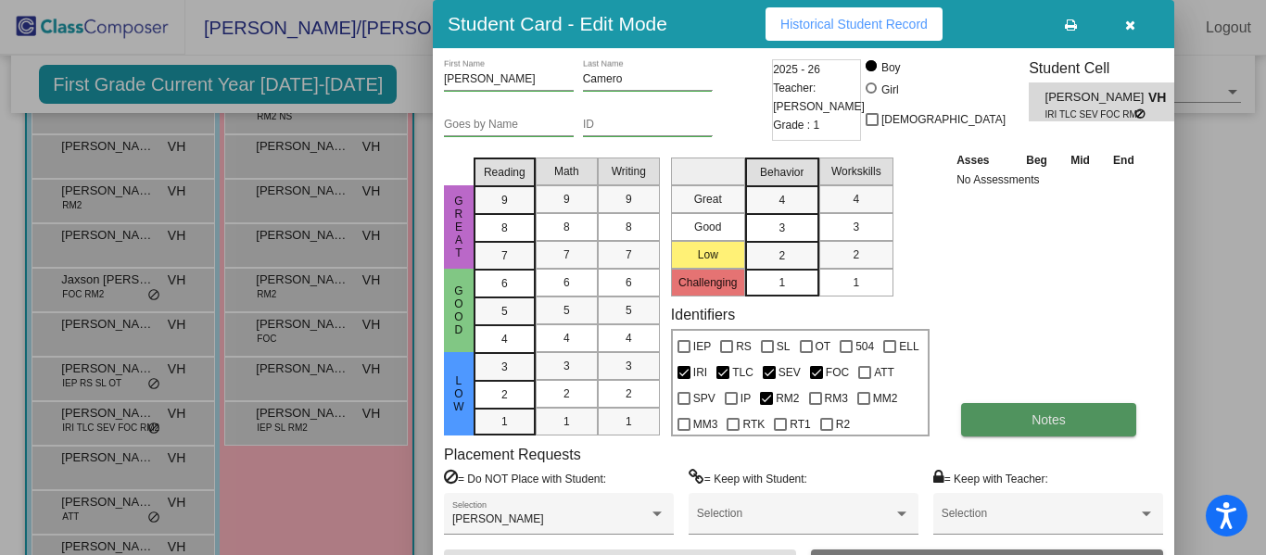
click at [985, 414] on button "Notes" at bounding box center [1048, 419] width 175 height 33
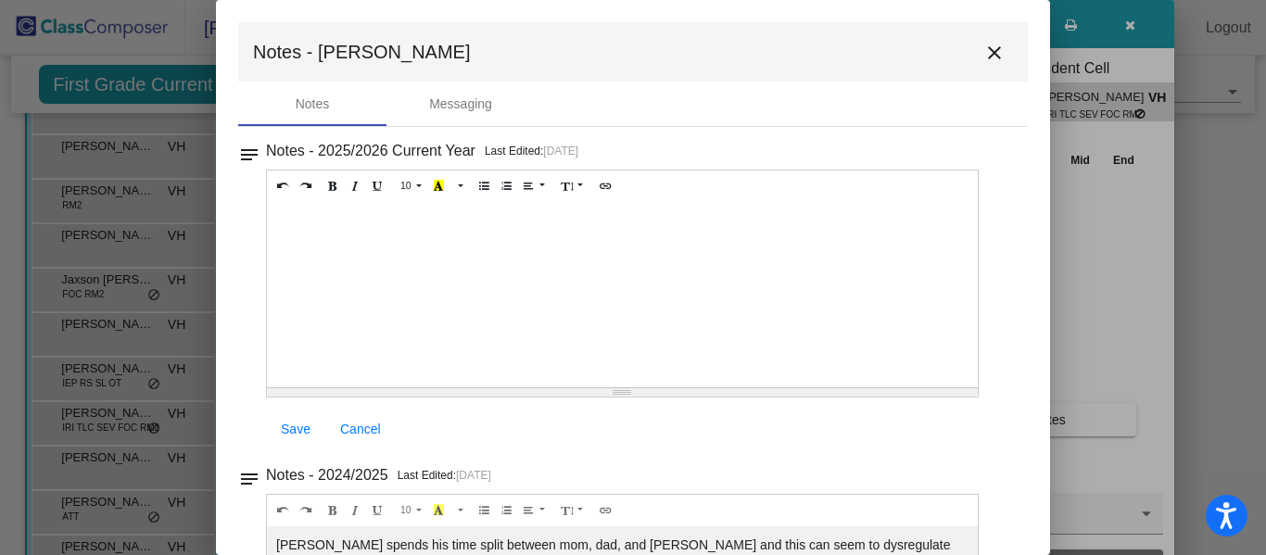
click at [983, 54] on mat-icon "close" at bounding box center [994, 53] width 22 height 22
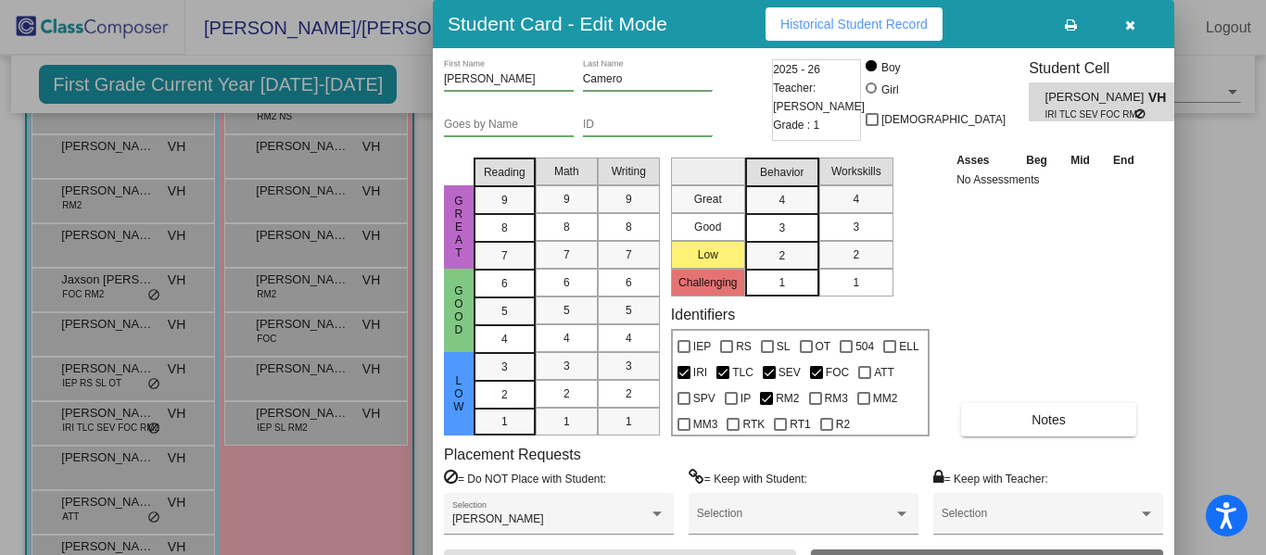
click at [1129, 27] on icon "button" at bounding box center [1130, 25] width 10 height 13
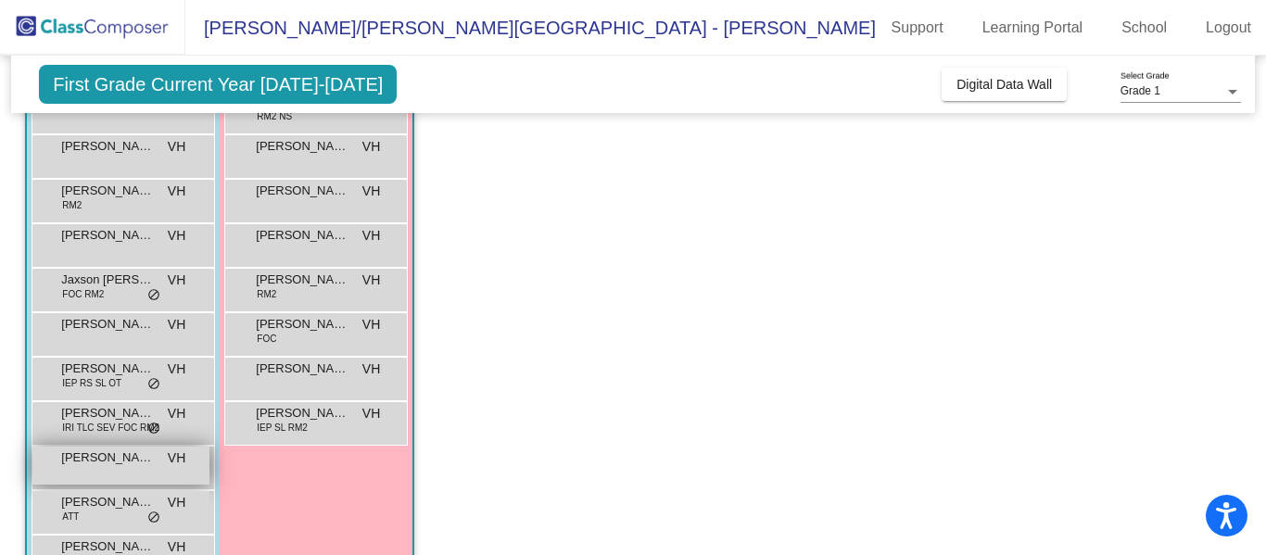
click at [102, 464] on span "[PERSON_NAME]" at bounding box center [107, 457] width 93 height 19
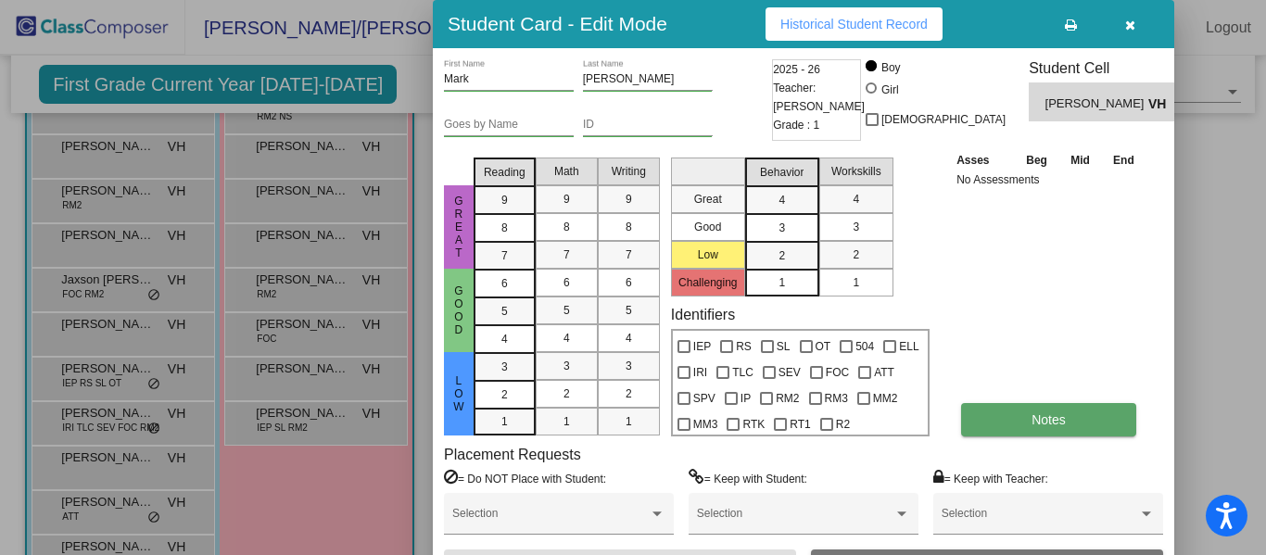
click at [972, 427] on button "Notes" at bounding box center [1048, 419] width 175 height 33
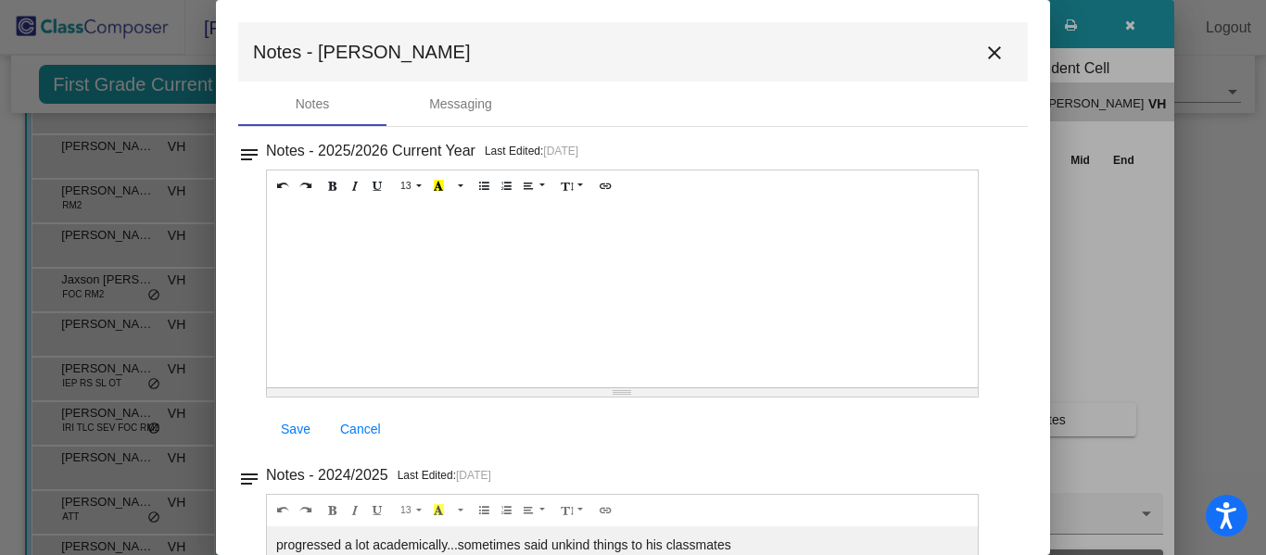
click at [985, 52] on mat-icon "close" at bounding box center [994, 53] width 22 height 22
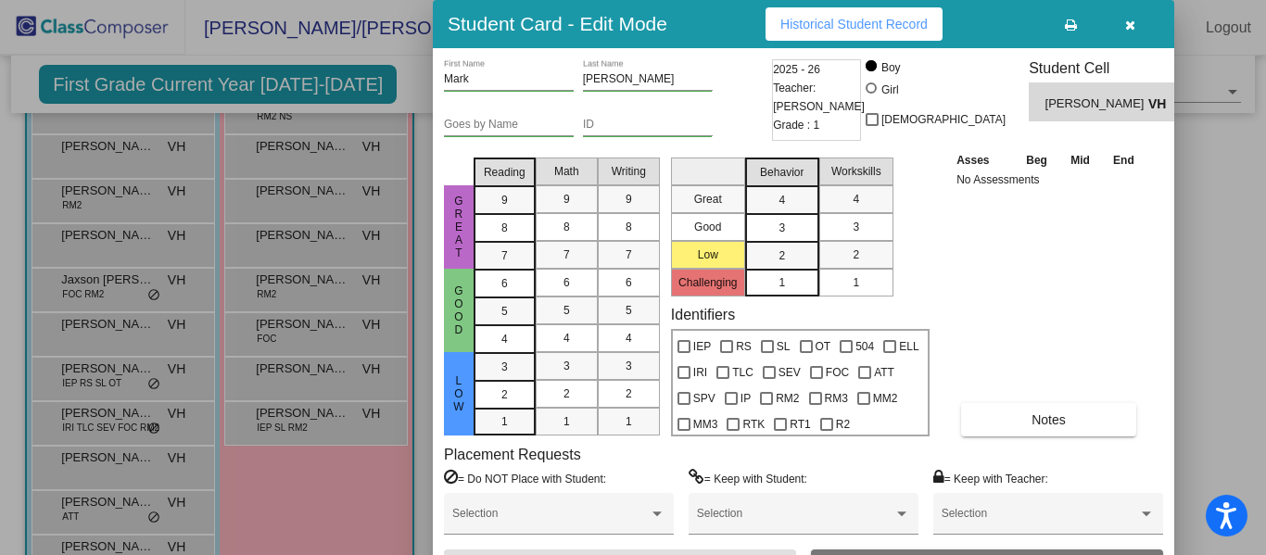
click at [1123, 13] on button "button" at bounding box center [1129, 23] width 59 height 33
